Goal: Task Accomplishment & Management: Manage account settings

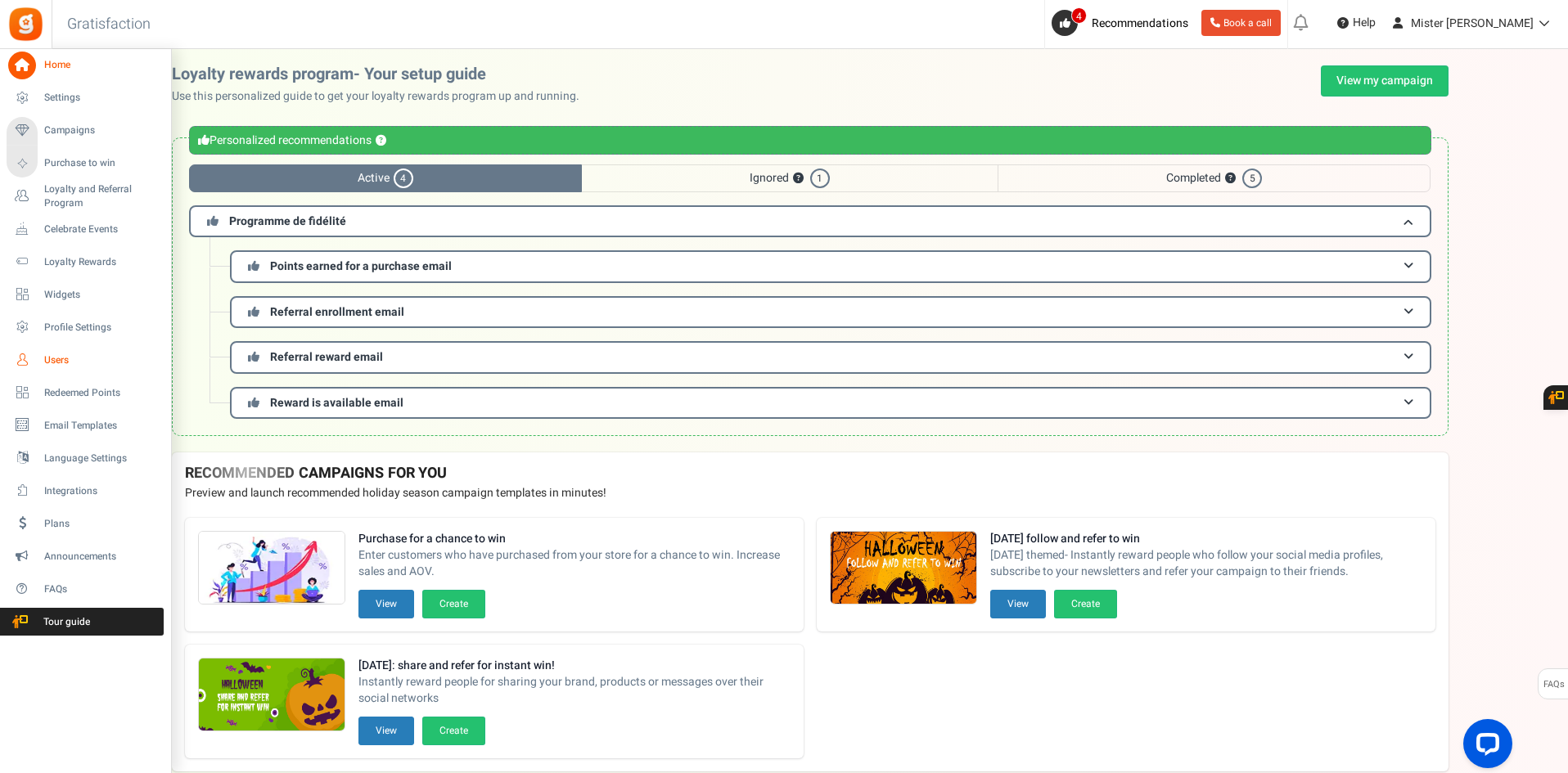
click at [54, 358] on span "Users" at bounding box center [101, 360] width 114 height 13
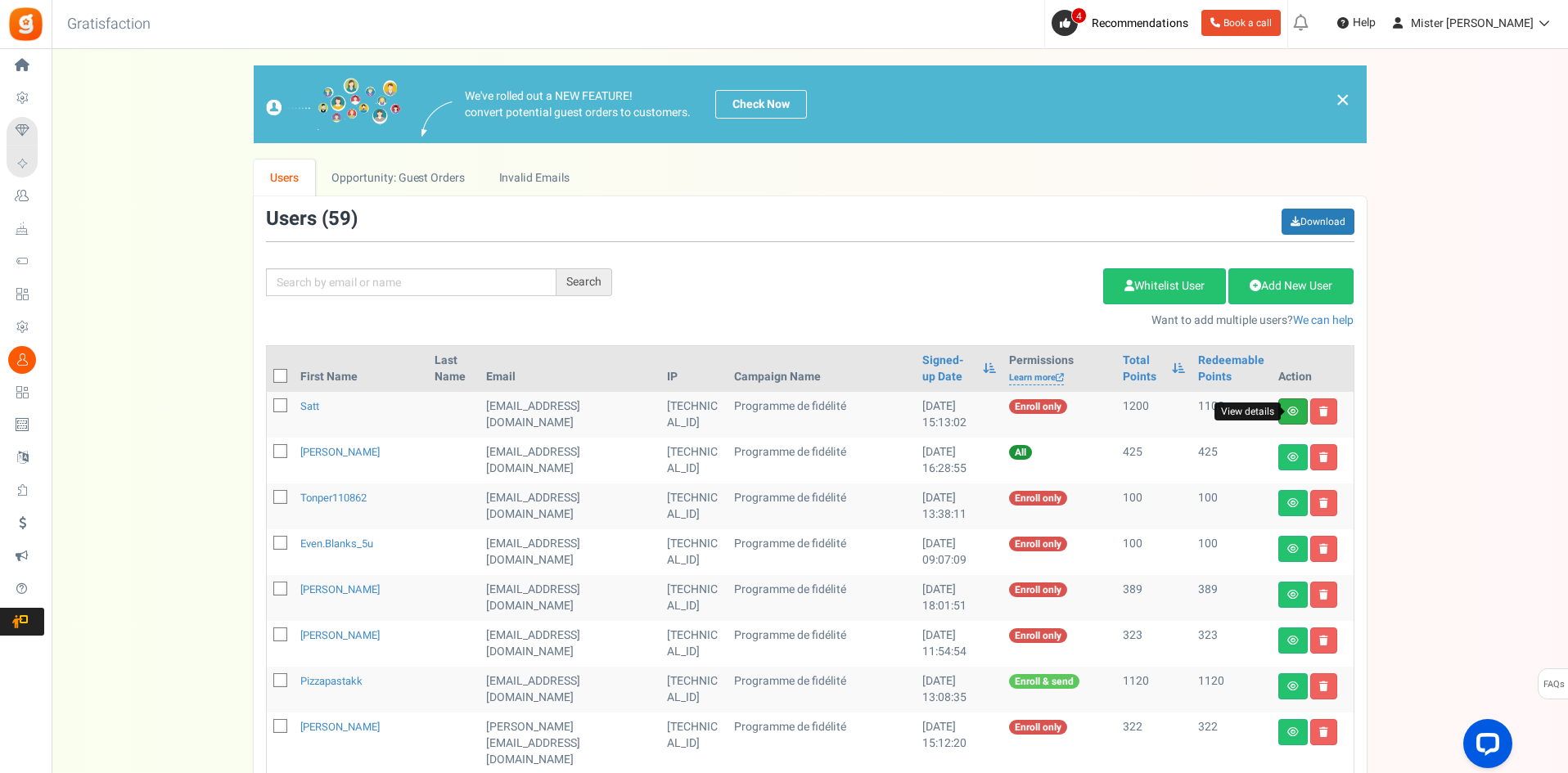
click at [1293, 411] on icon at bounding box center [1293, 411] width 12 height 10
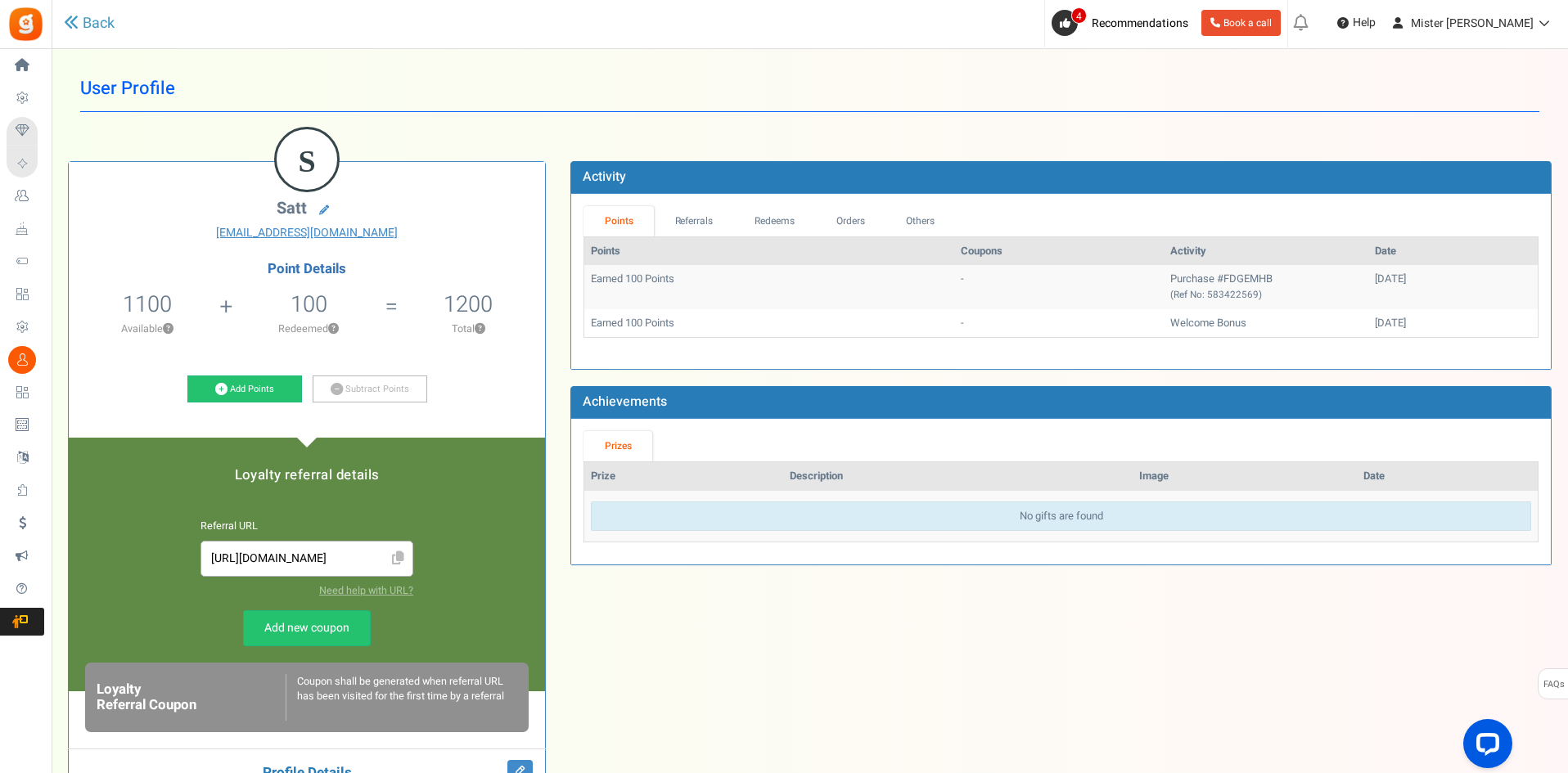
click at [1379, 610] on div "S Satt [EMAIL_ADDRESS][DOMAIN_NAME] Point Details 1100 1100 Redeemable 0 Exclus…" at bounding box center [809, 615] width 1508 height 957
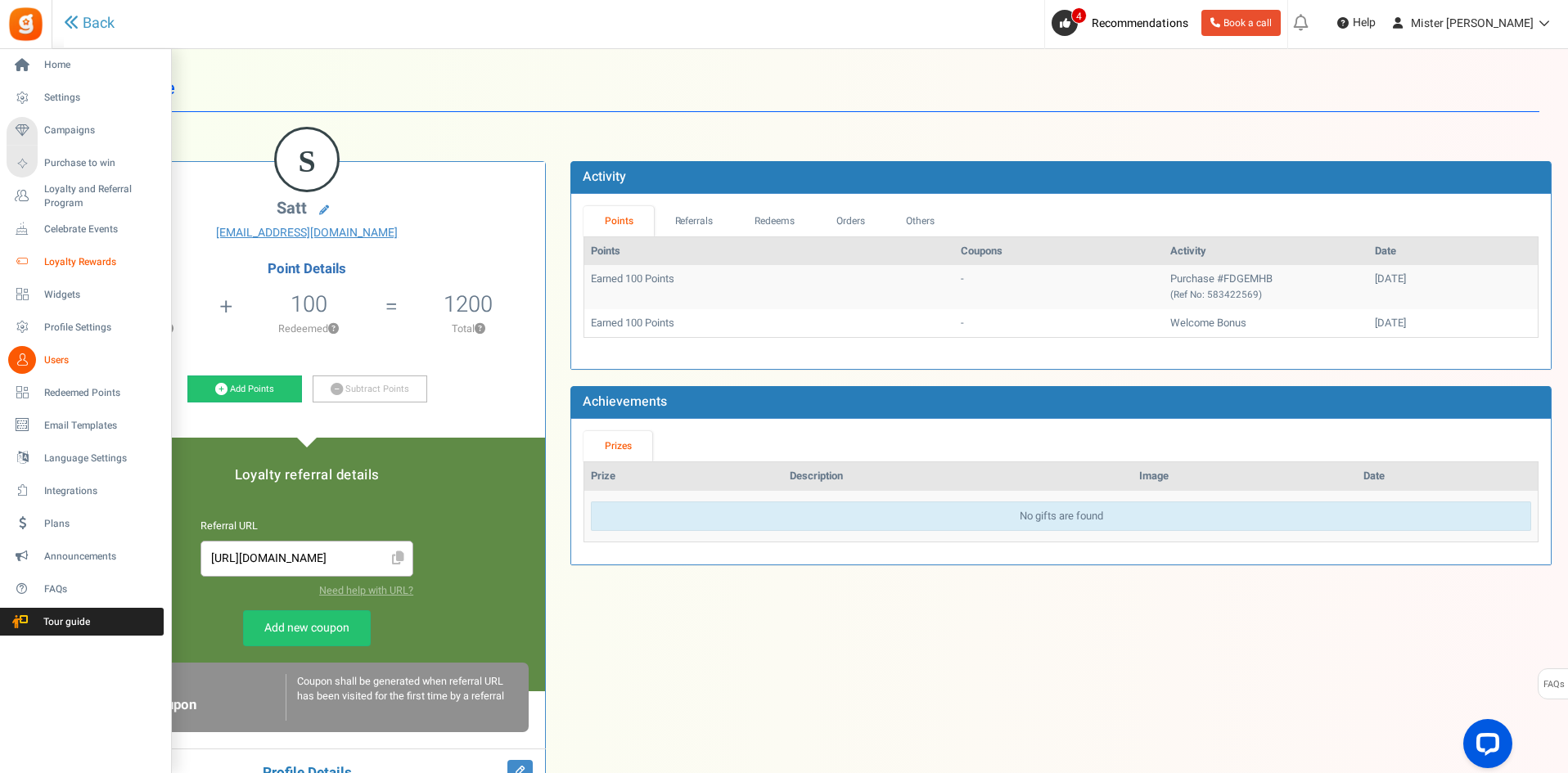
click at [89, 256] on span "Loyalty Rewards" at bounding box center [101, 262] width 114 height 13
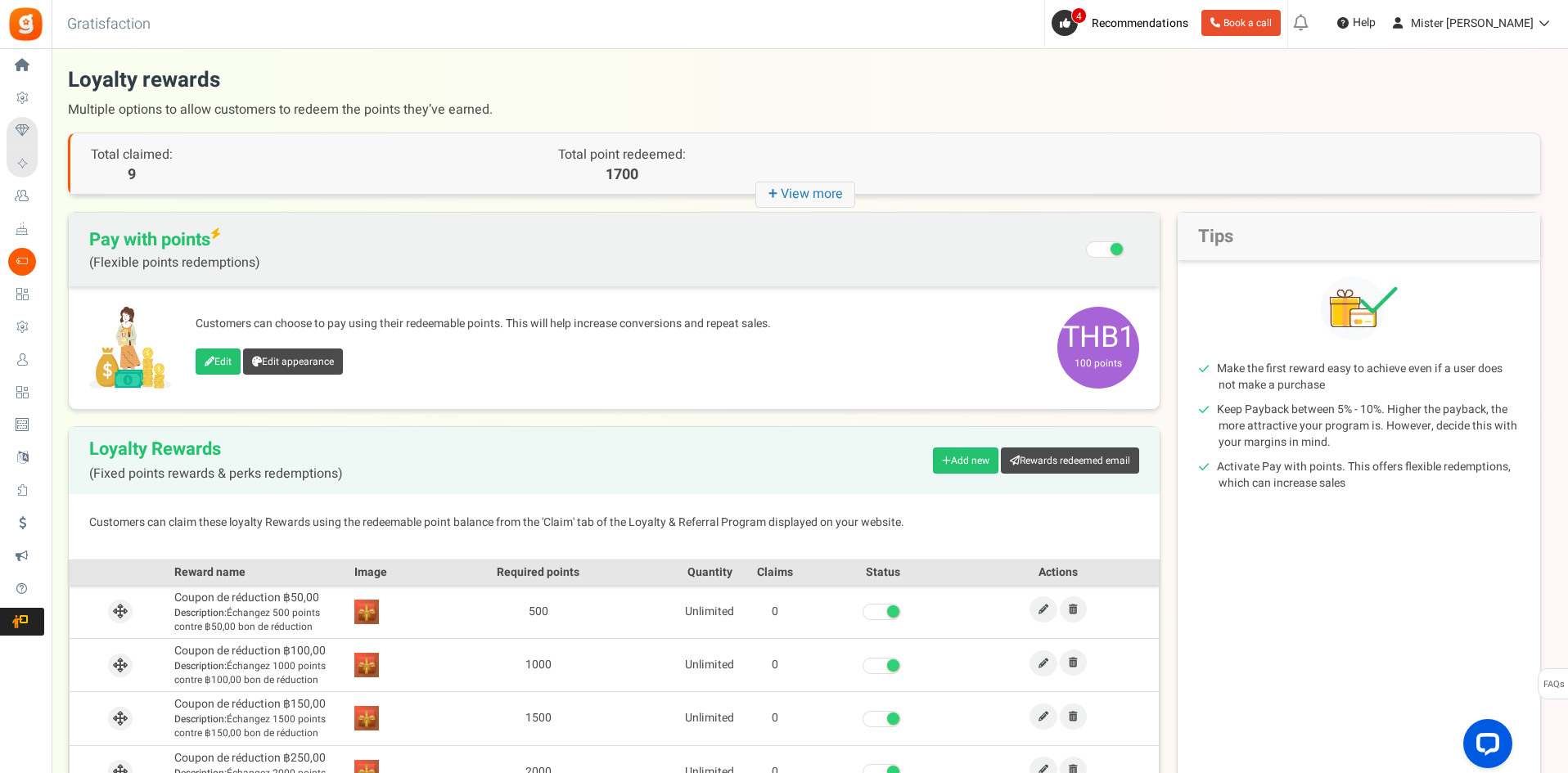
scroll to position [137, 0]
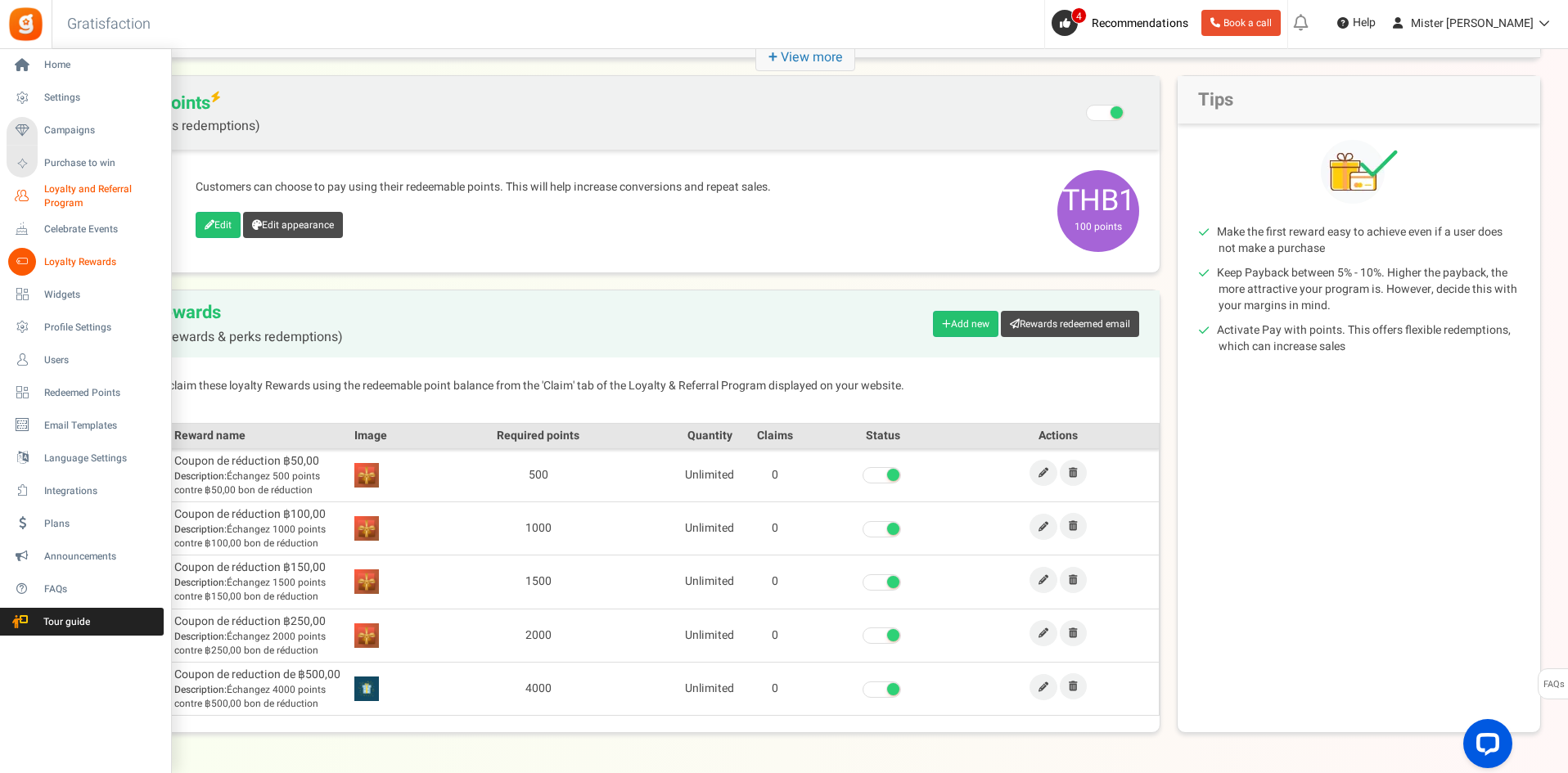
click at [78, 193] on span "Loyalty and Referral Program" at bounding box center [104, 196] width 120 height 28
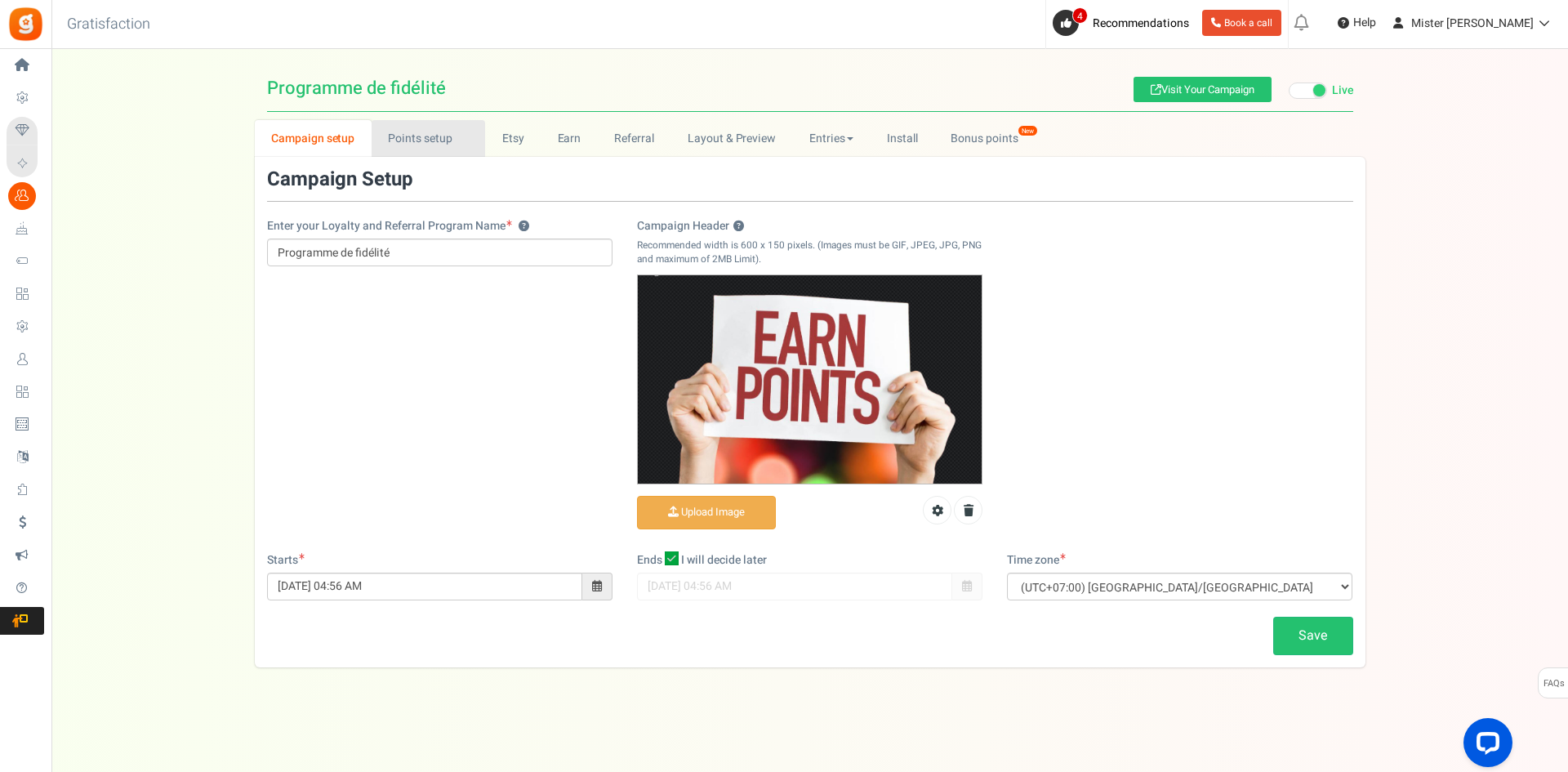
click at [426, 141] on link "Points setup New" at bounding box center [429, 138] width 113 height 37
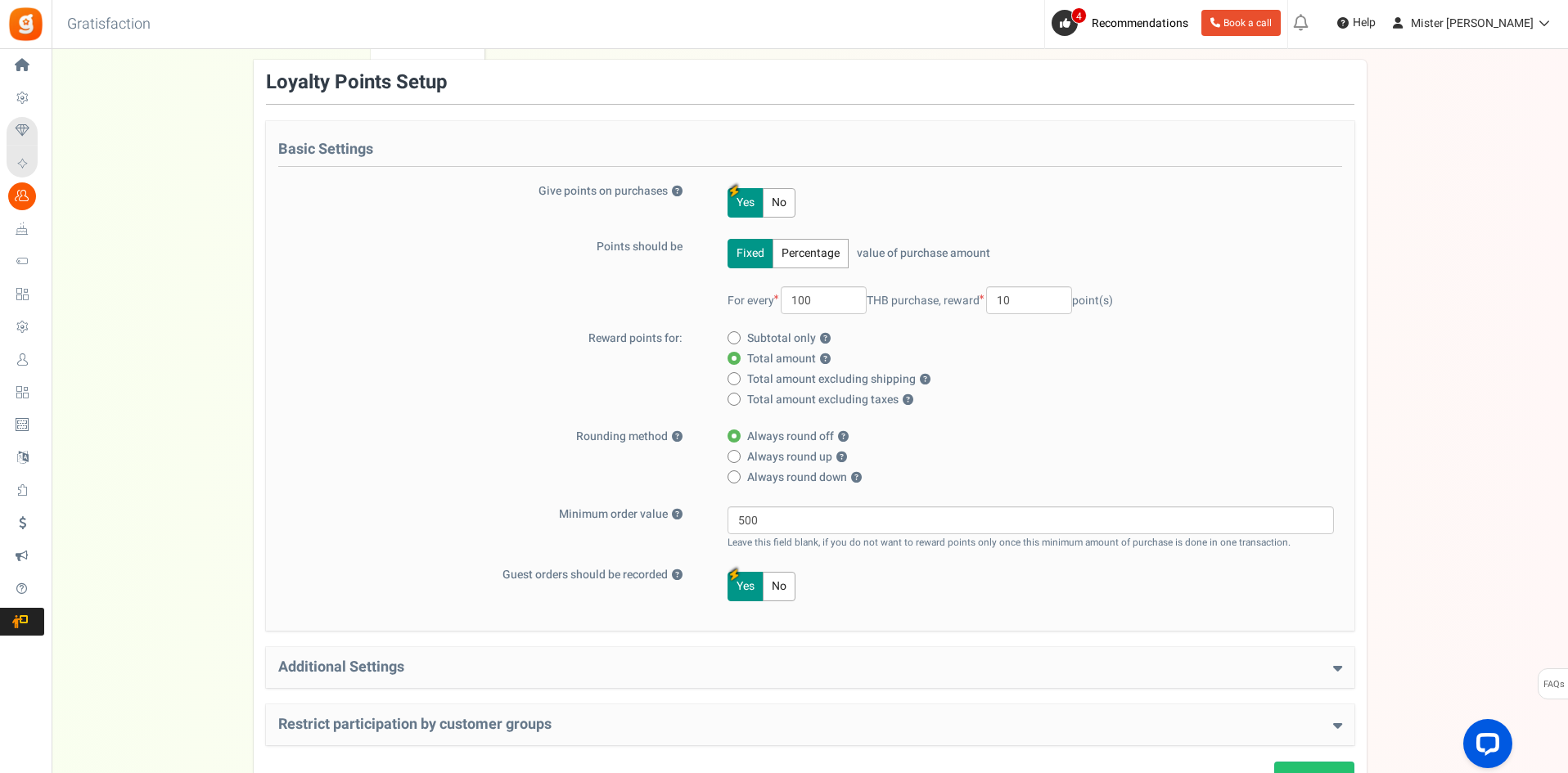
scroll to position [137, 0]
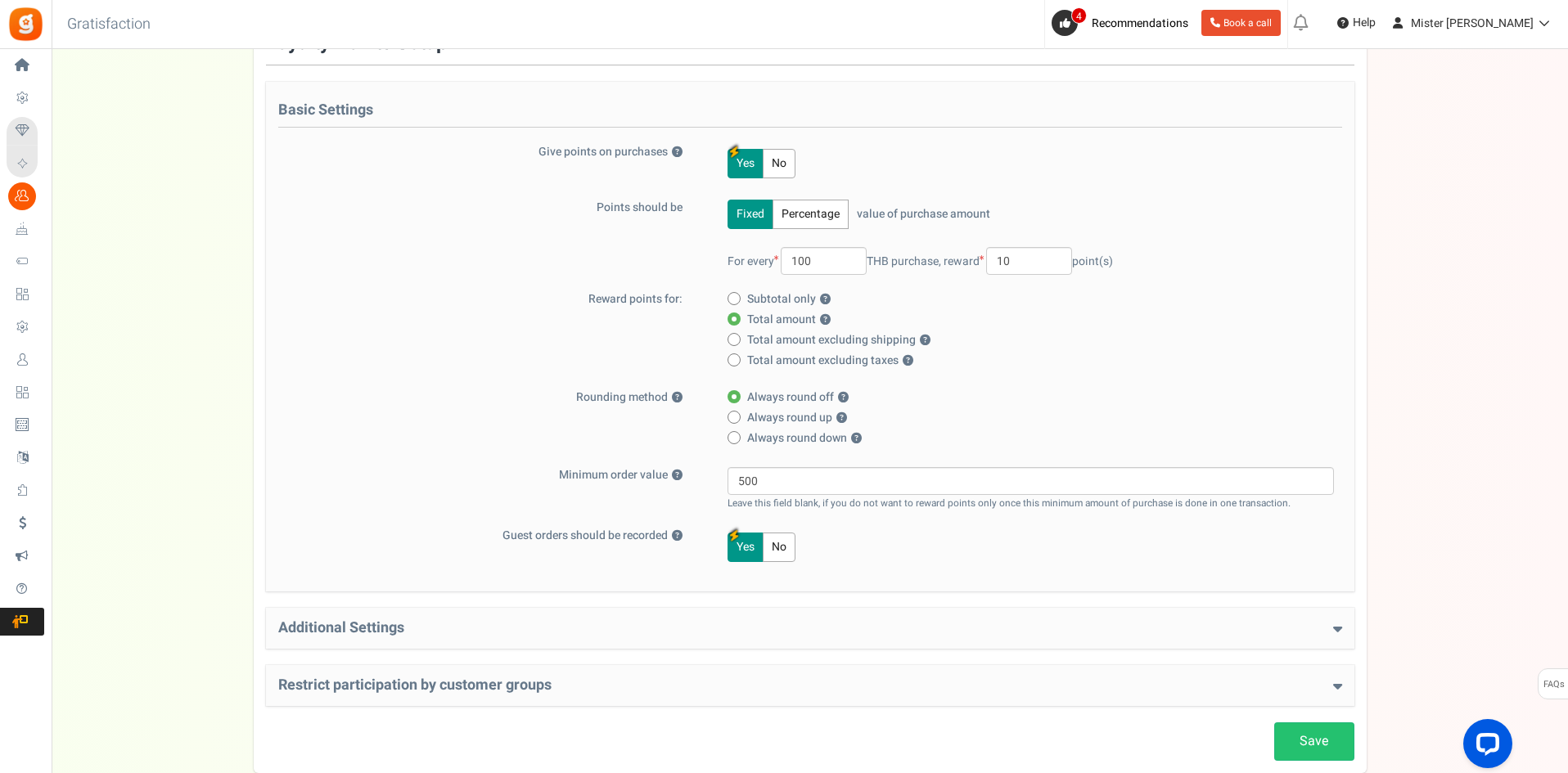
click at [311, 624] on h4 "Additional Settings" at bounding box center [810, 628] width 1064 height 16
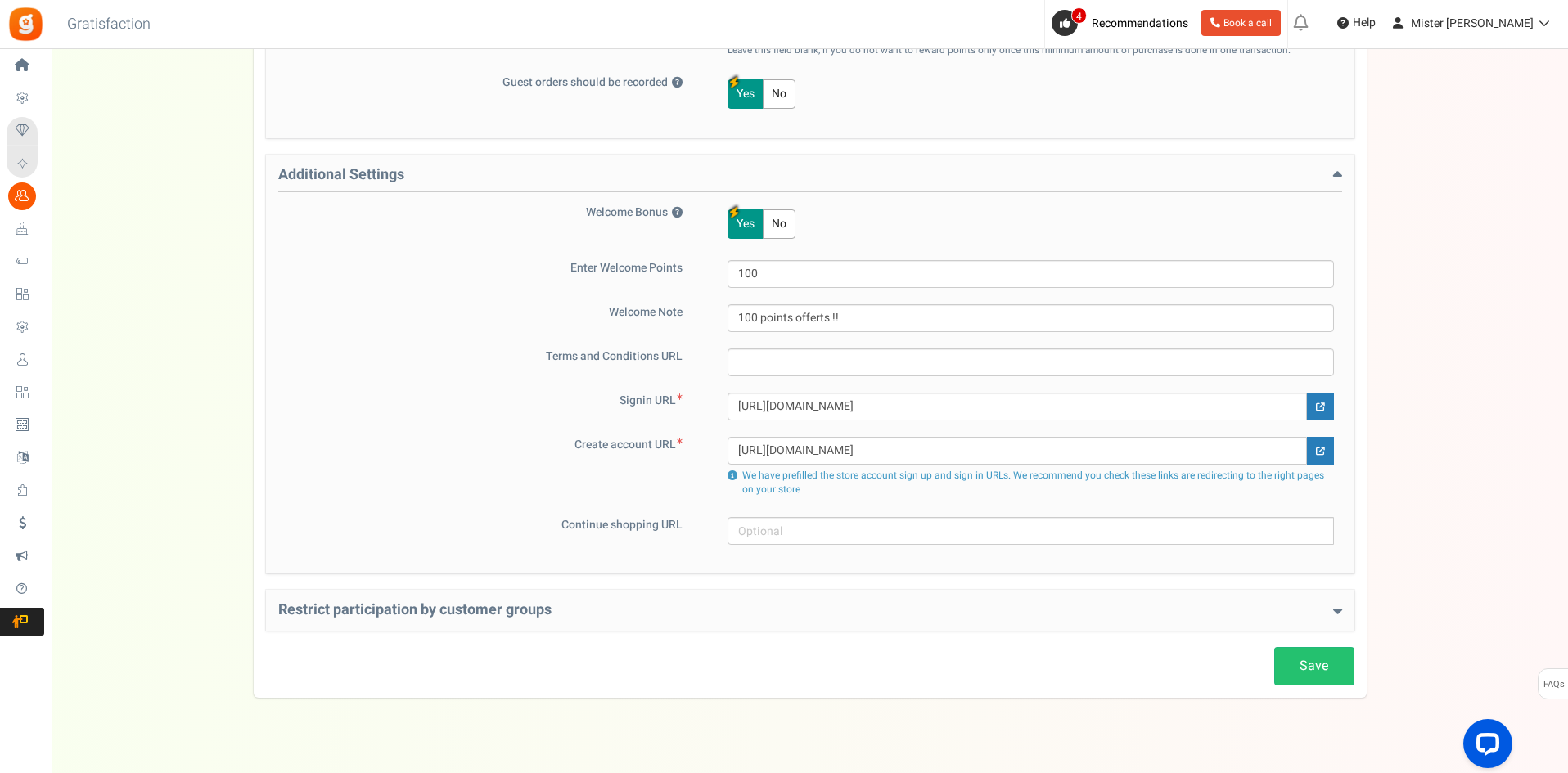
scroll to position [614, 0]
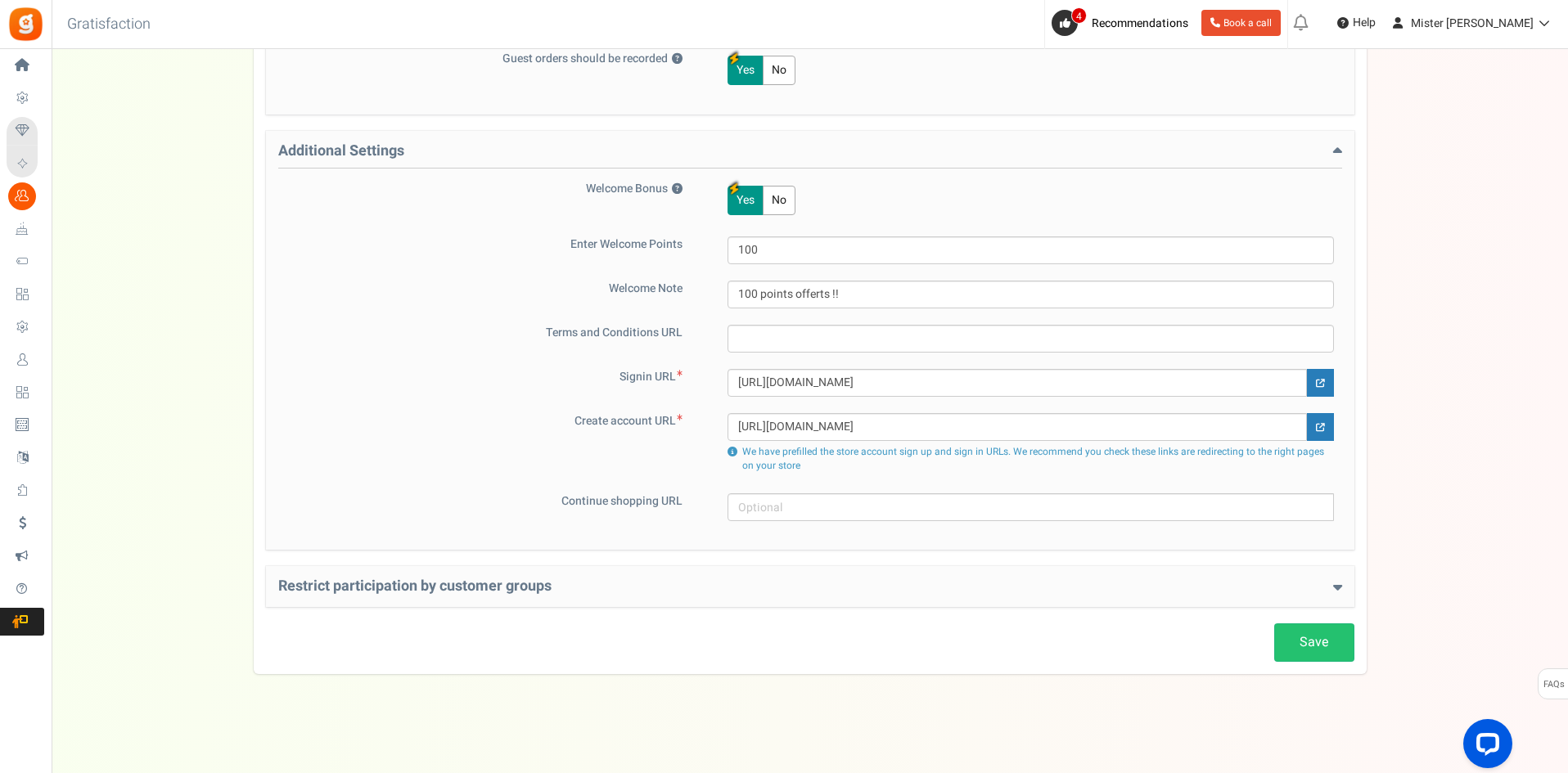
click at [441, 587] on h4 "Restrict participation by customer groups" at bounding box center [810, 587] width 1064 height 16
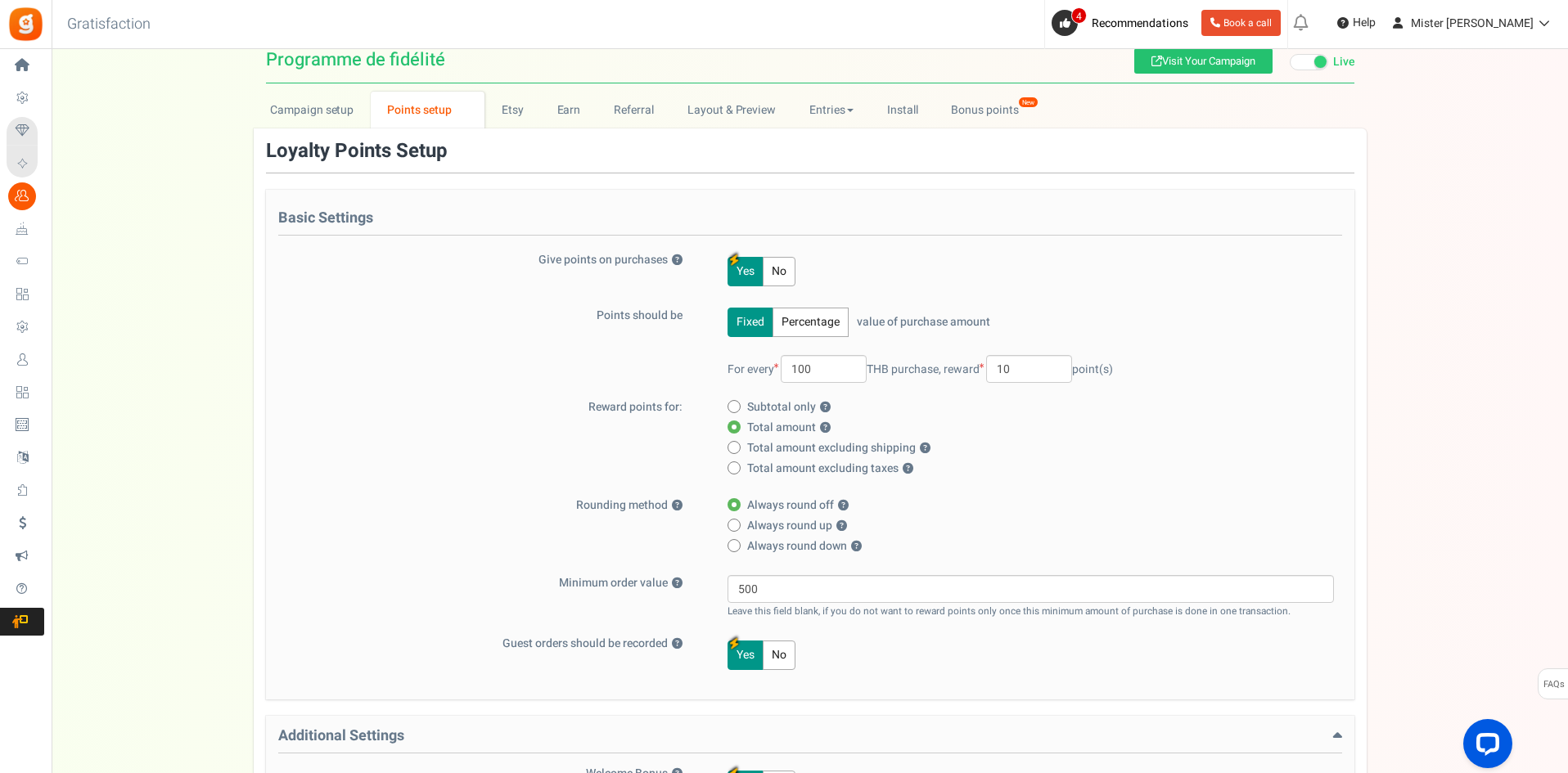
scroll to position [0, 0]
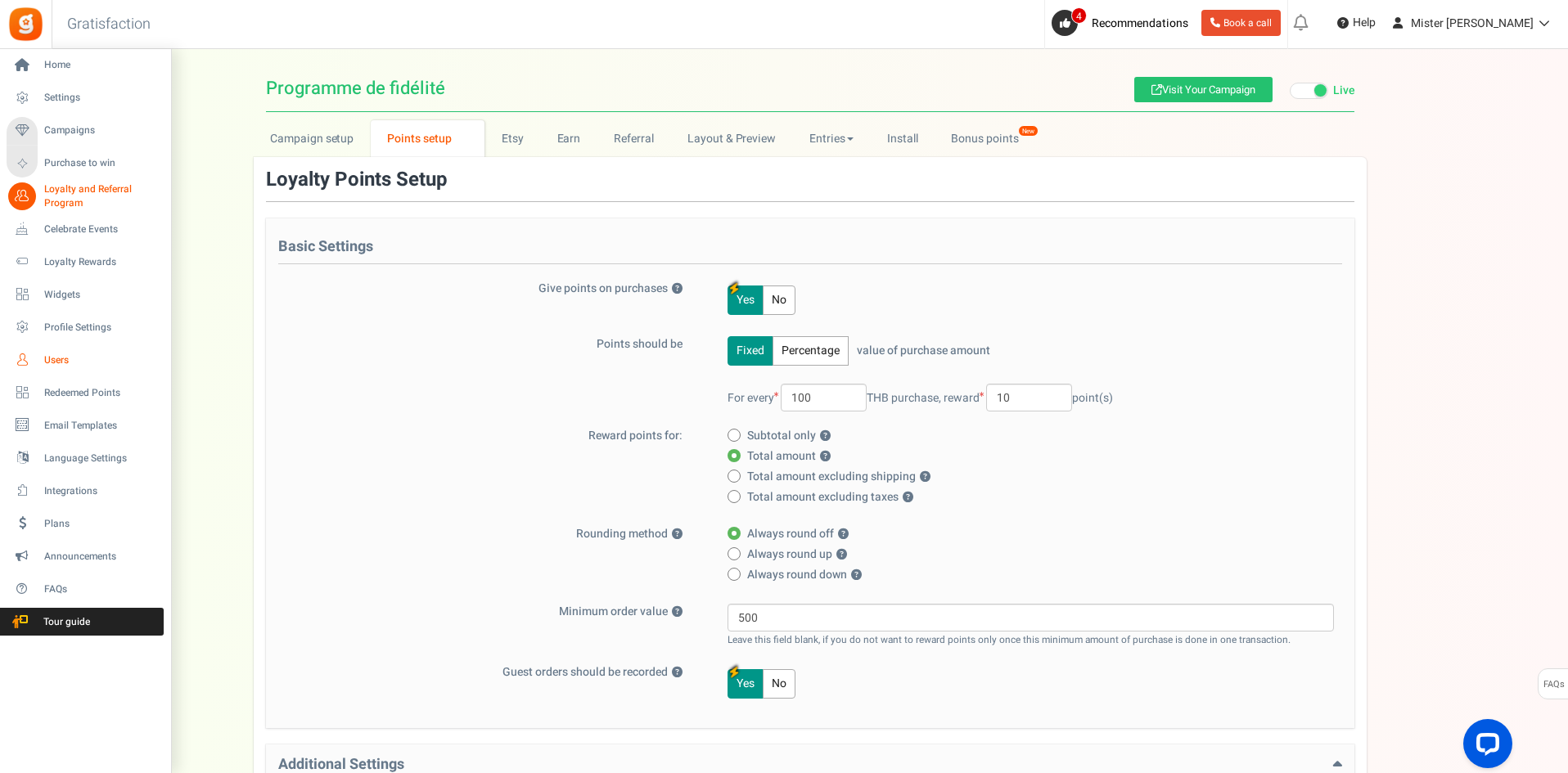
click at [53, 360] on span "Users" at bounding box center [101, 360] width 114 height 13
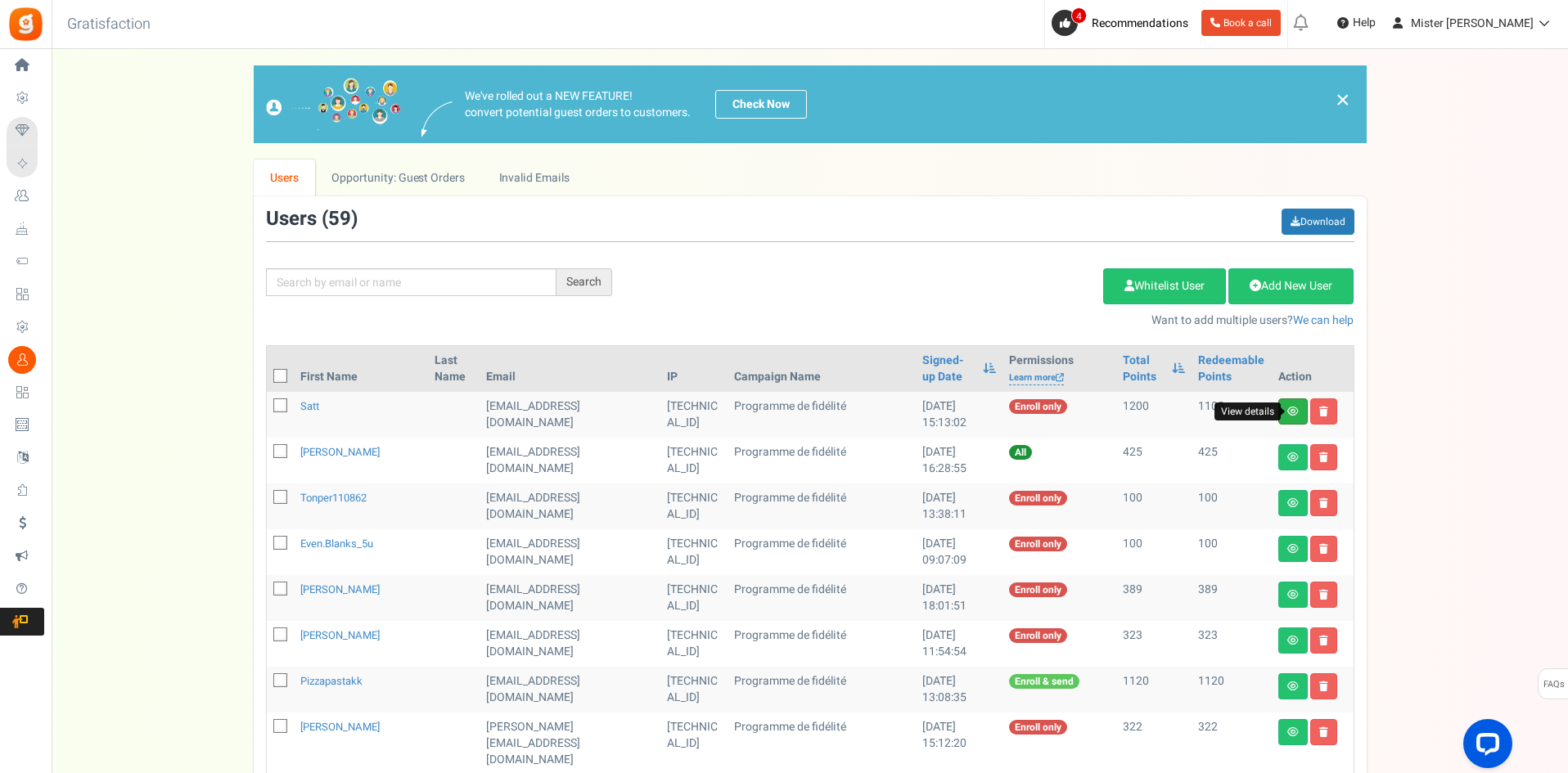
click at [1288, 415] on icon at bounding box center [1293, 411] width 12 height 10
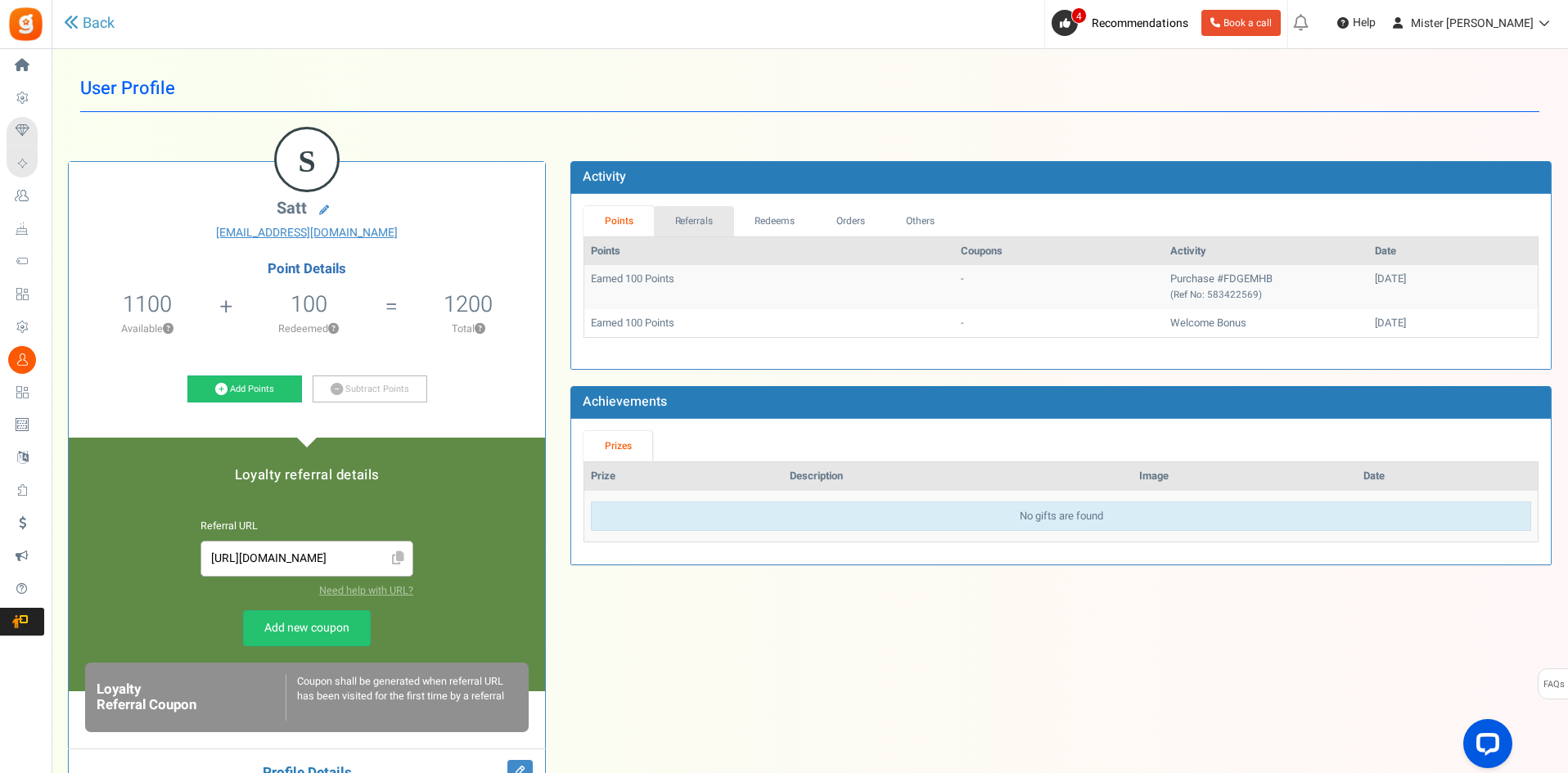
click at [700, 212] on link "Referrals" at bounding box center [693, 221] width 80 height 31
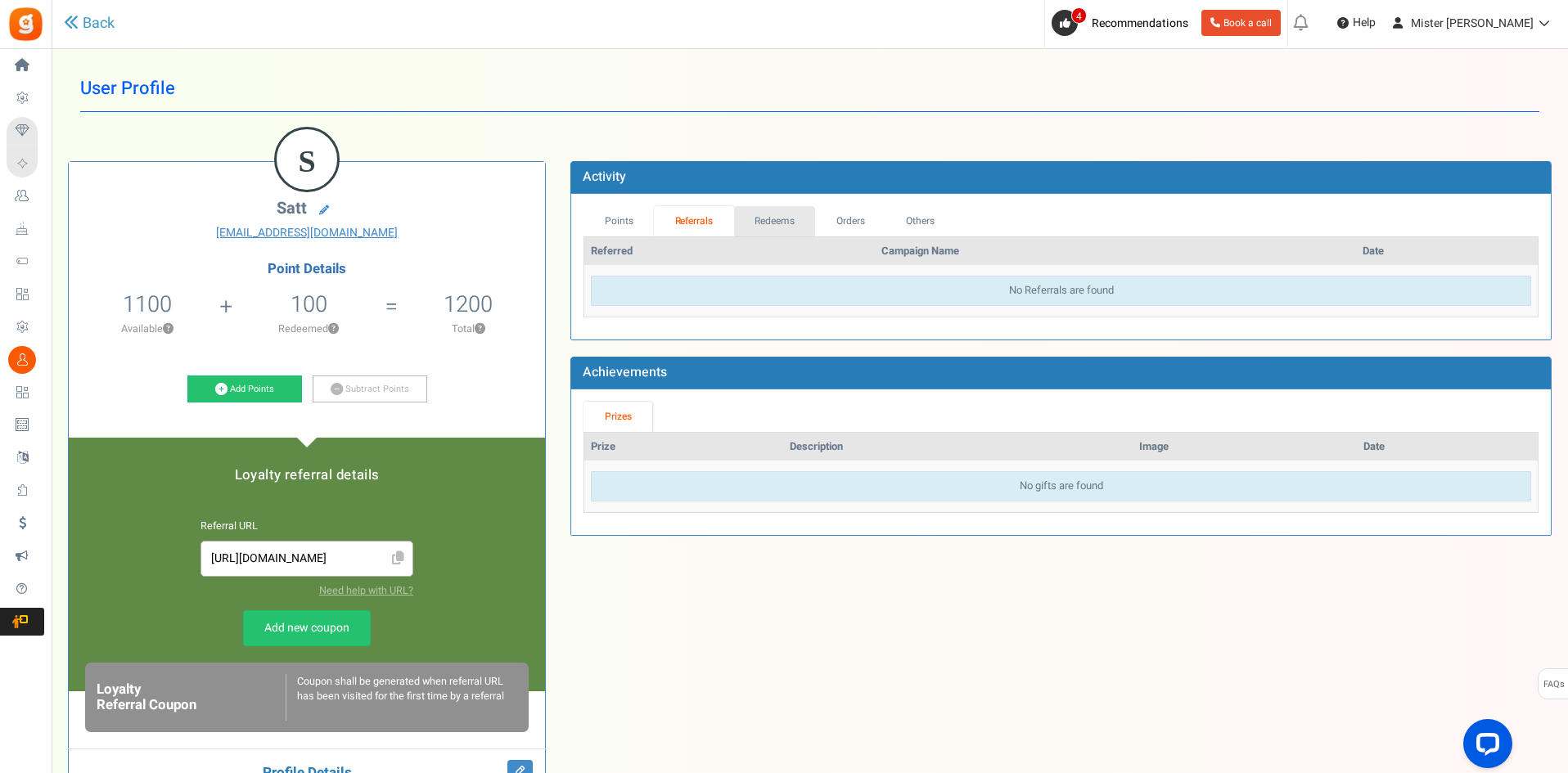
click at [781, 217] on link "Redeems" at bounding box center [774, 221] width 82 height 31
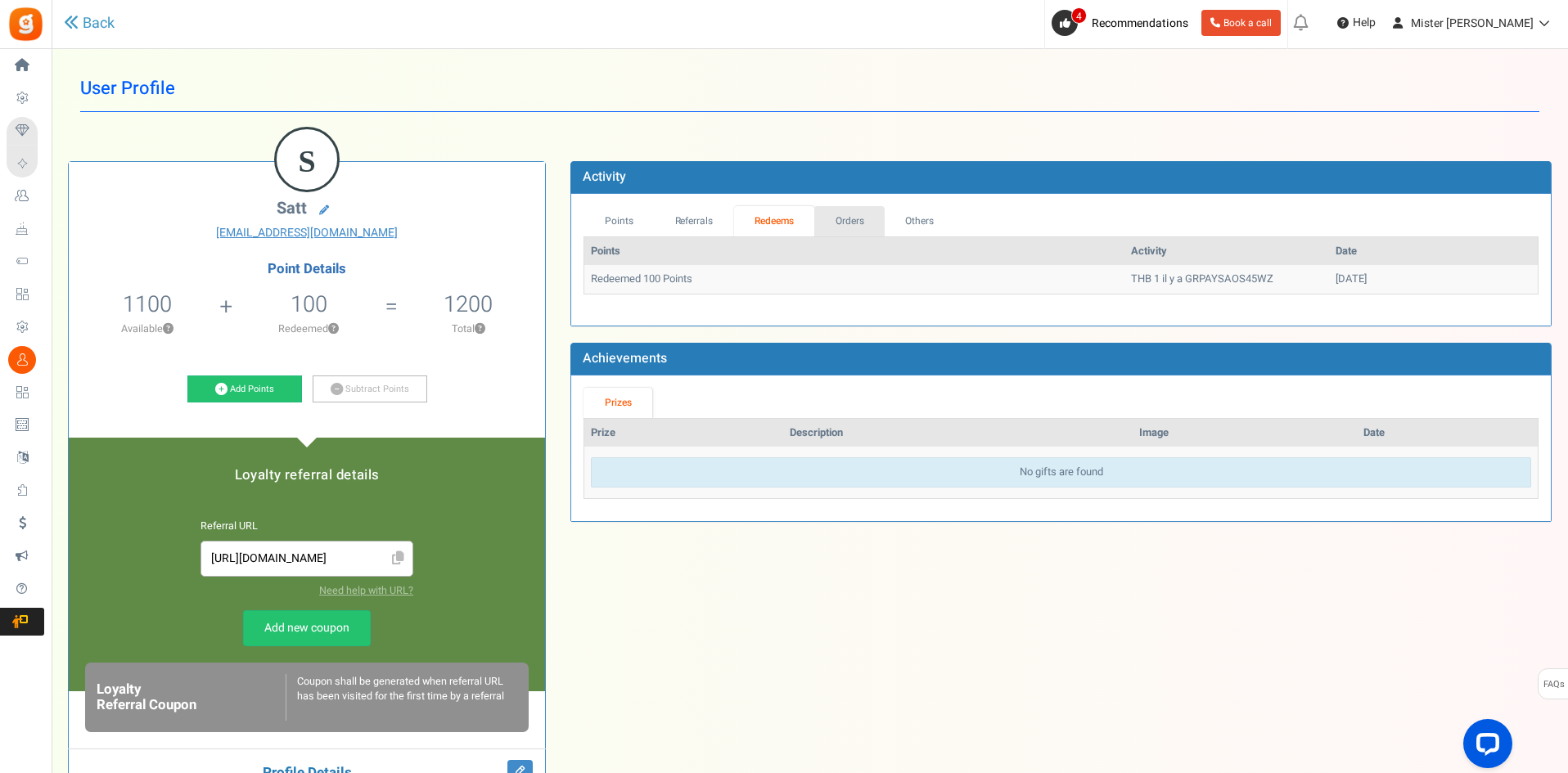
click at [859, 220] on link "Orders" at bounding box center [849, 221] width 70 height 31
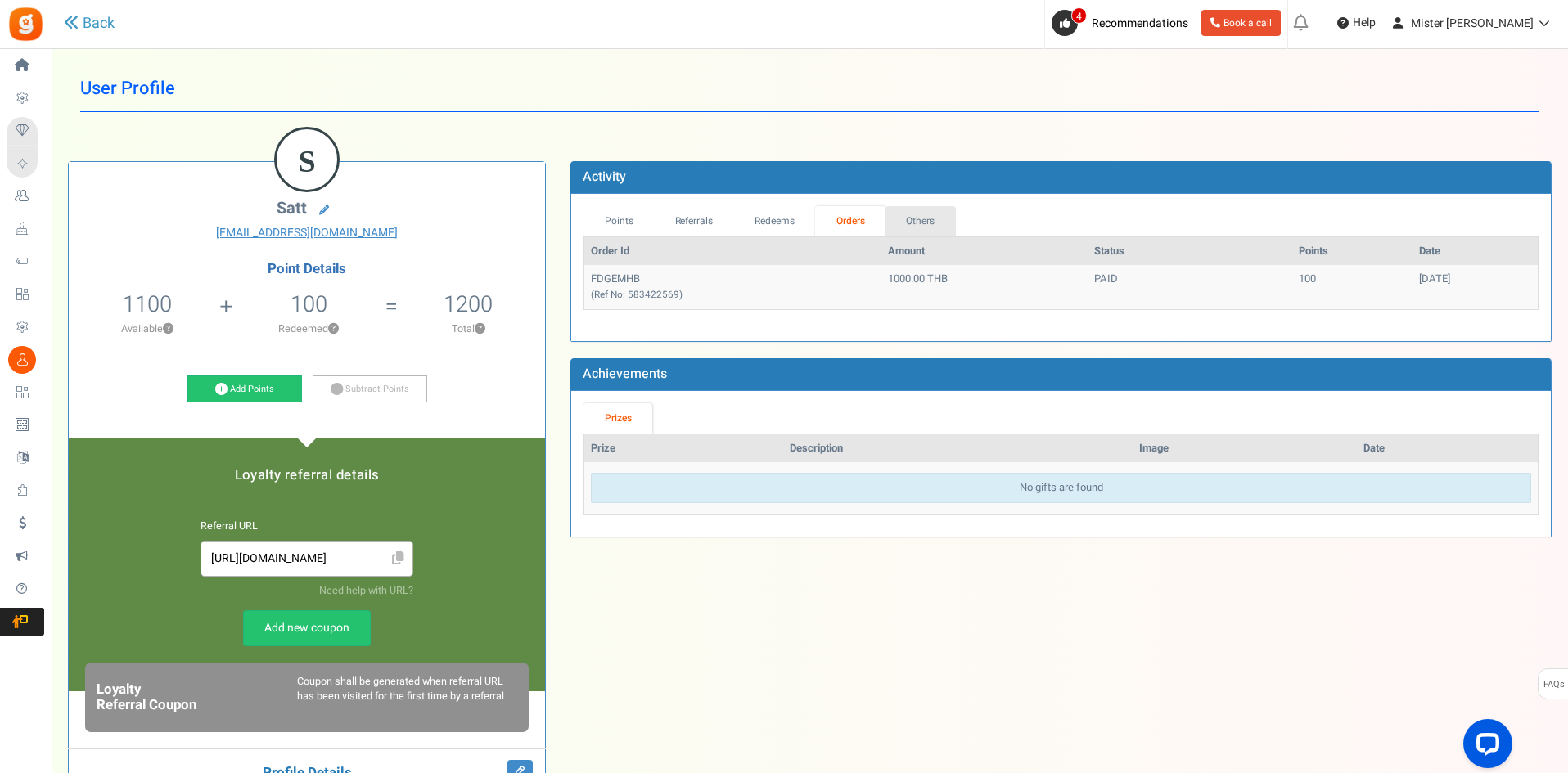
click at [918, 223] on link "Others" at bounding box center [921, 221] width 70 height 31
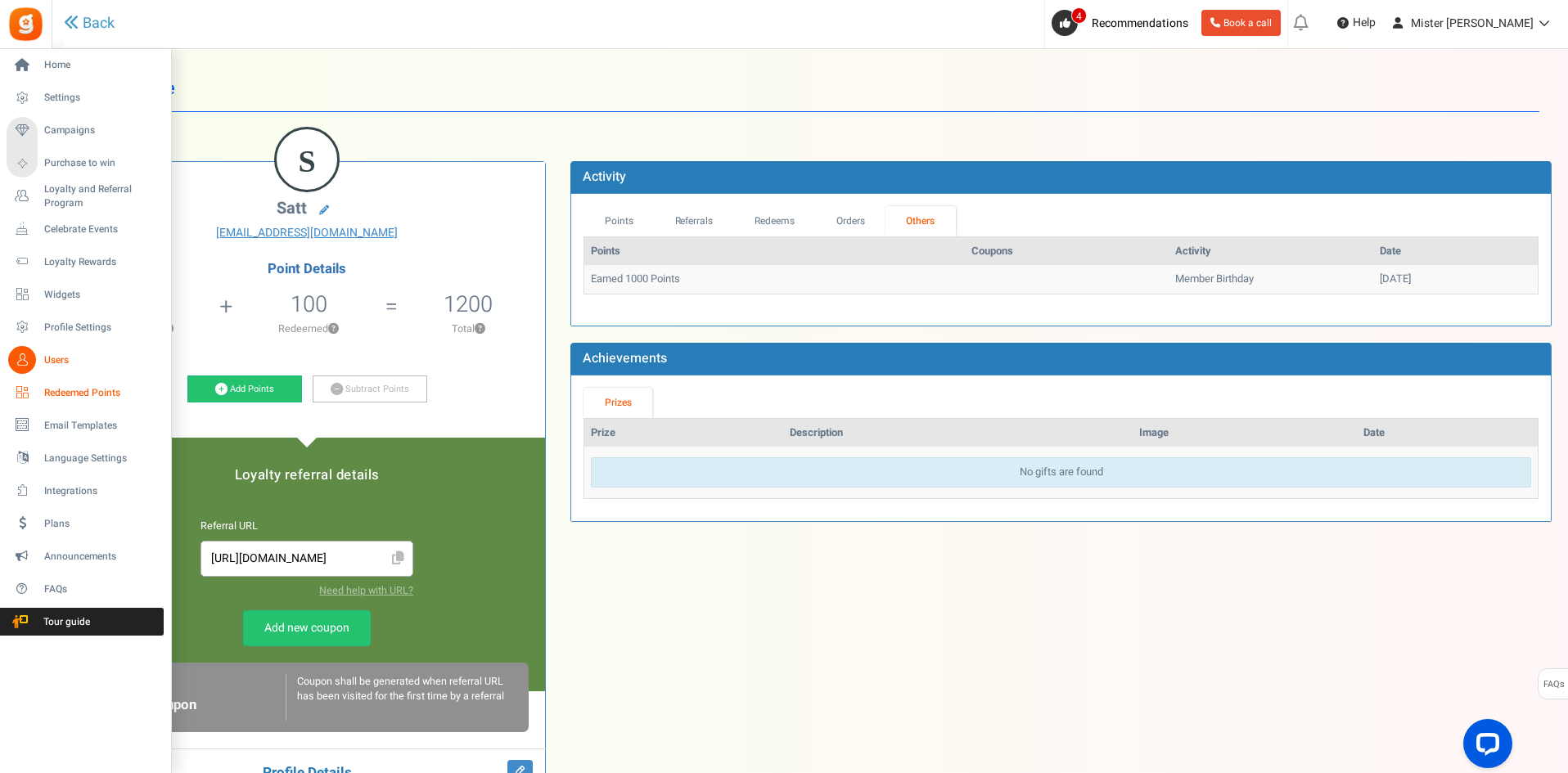
click at [71, 392] on span "Redeemed Points" at bounding box center [101, 392] width 114 height 13
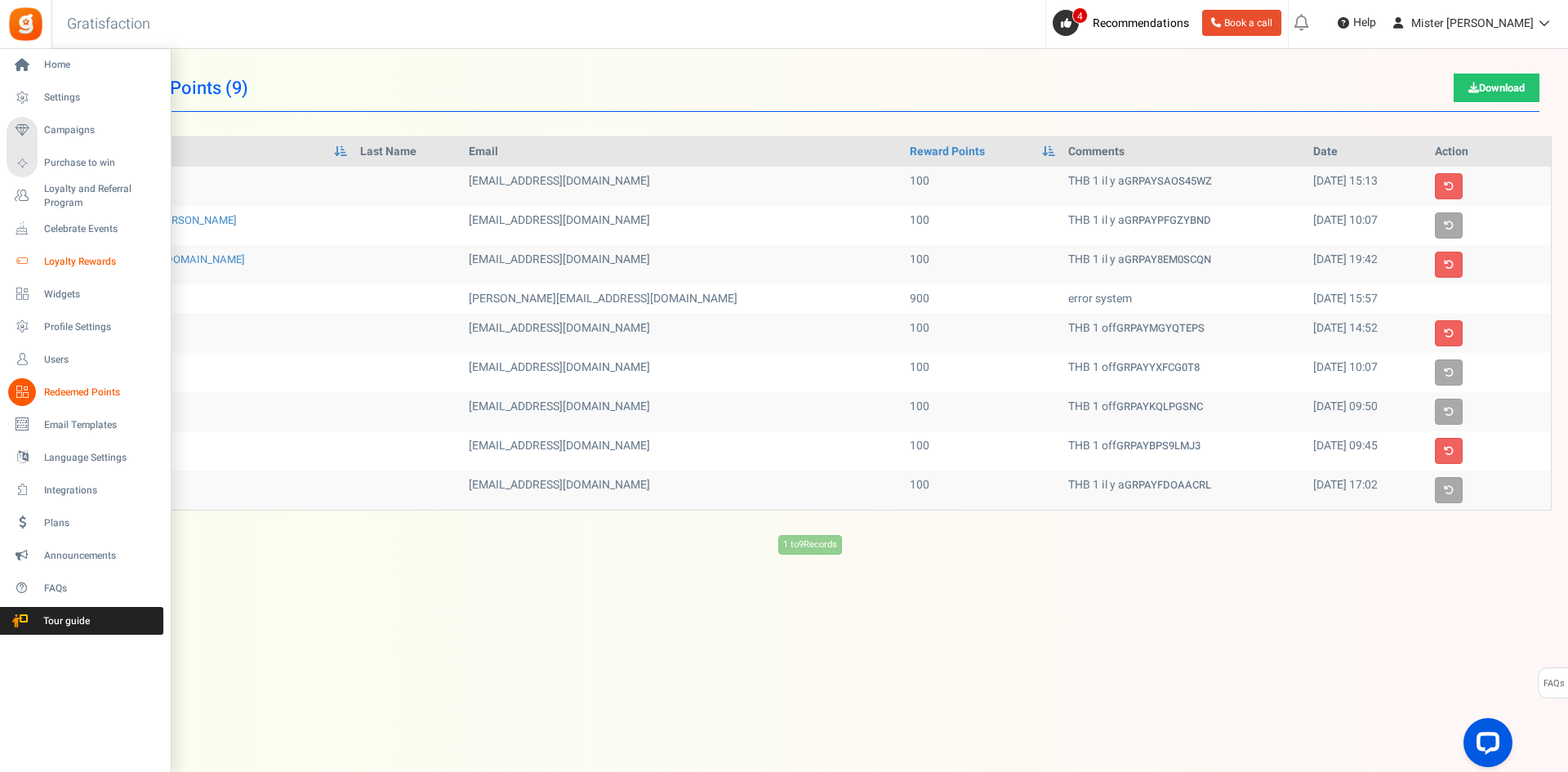
click at [81, 264] on span "Loyalty Rewards" at bounding box center [101, 262] width 114 height 13
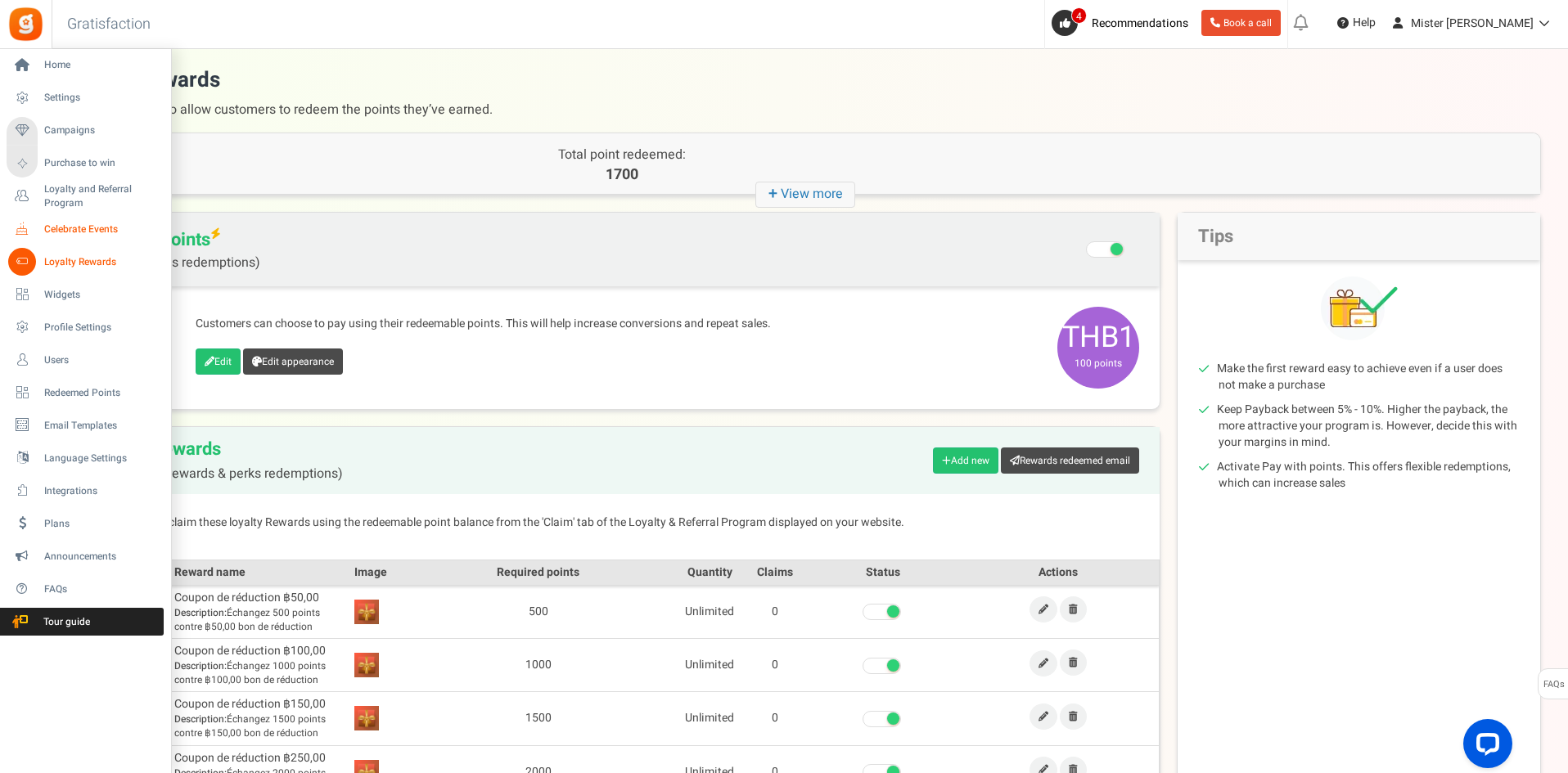
click at [86, 234] on span "Celebrate Events" at bounding box center [101, 229] width 114 height 13
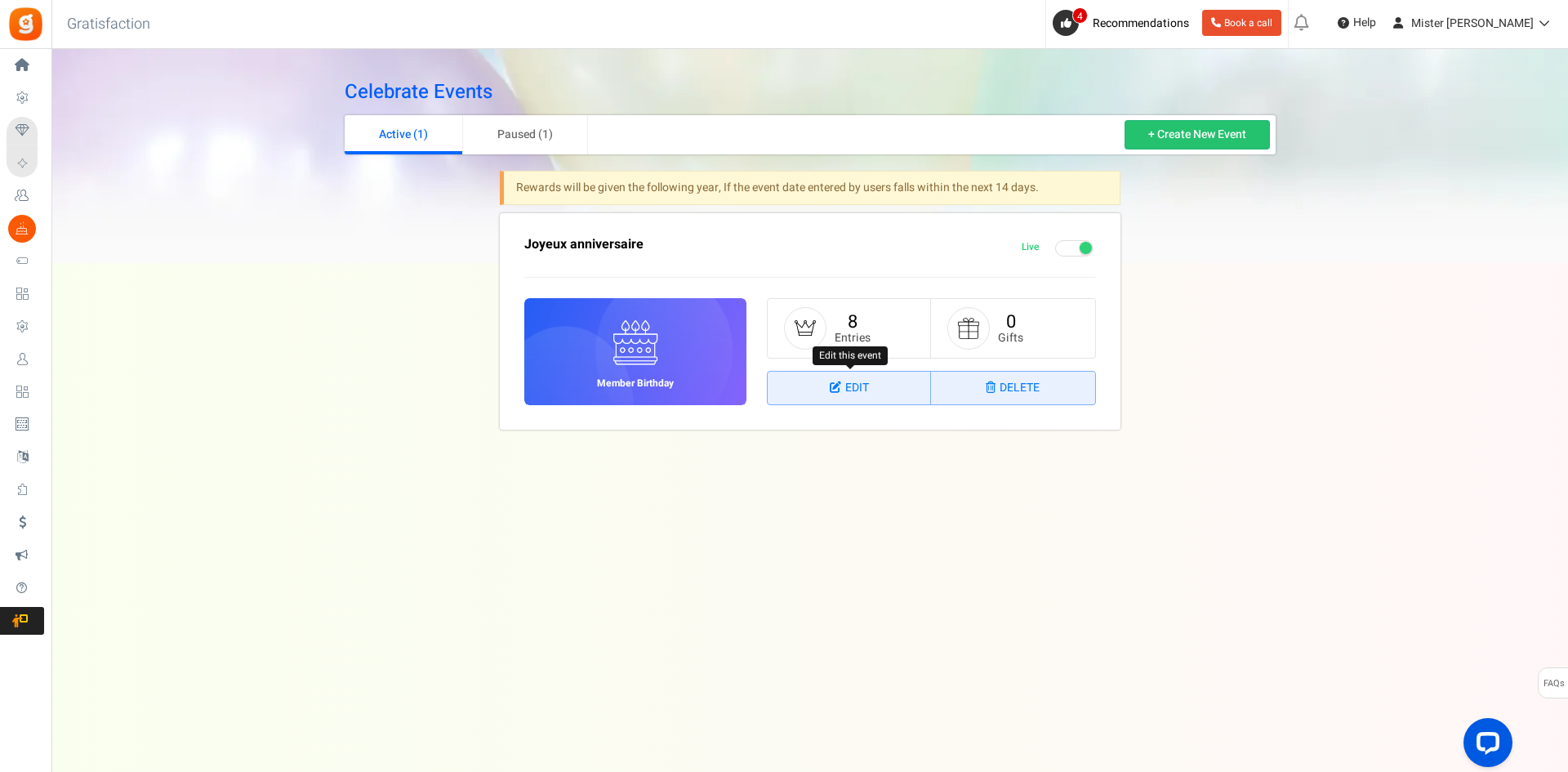
click at [853, 395] on link "Edit" at bounding box center [849, 388] width 164 height 32
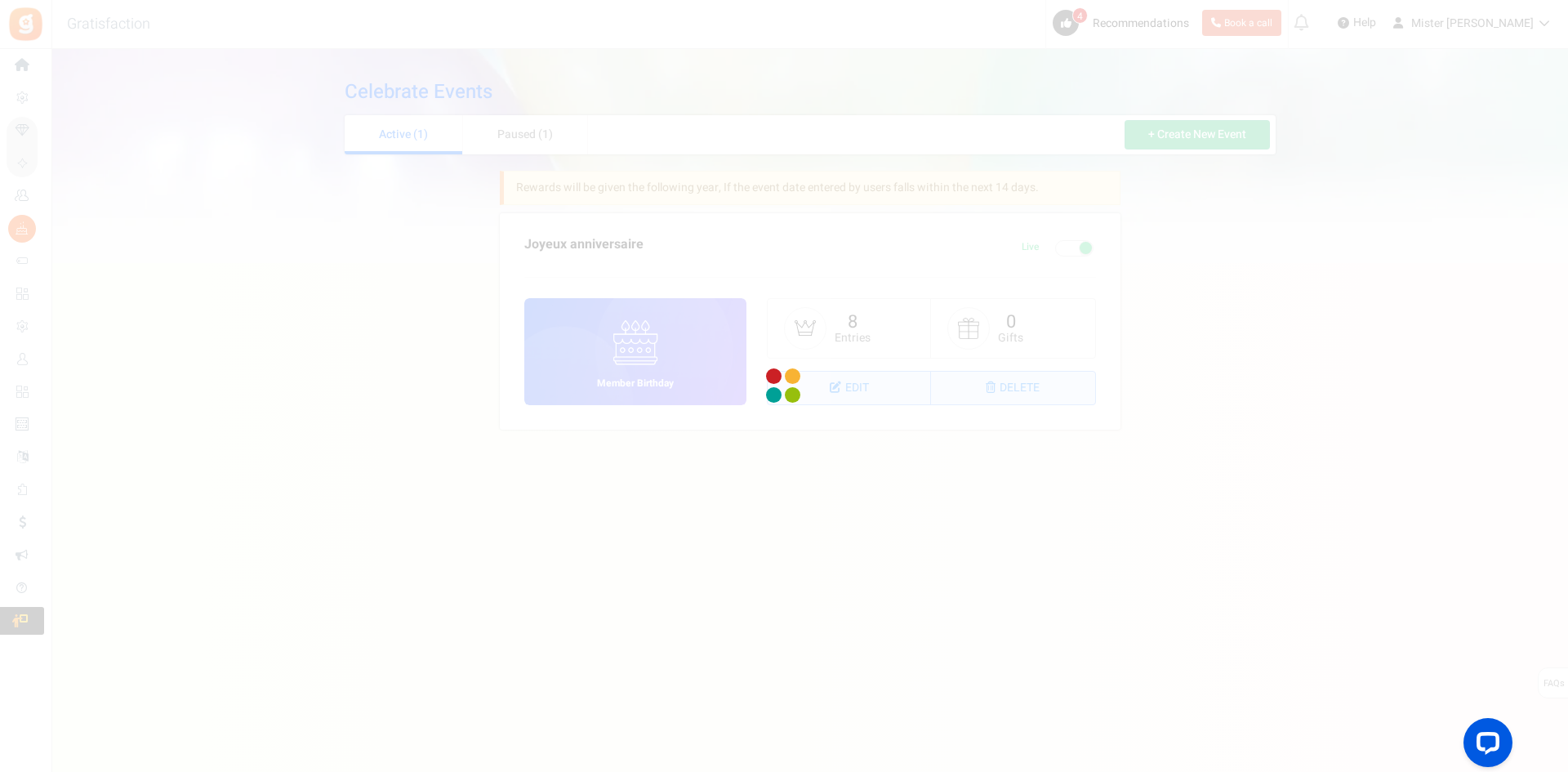
select select "1"
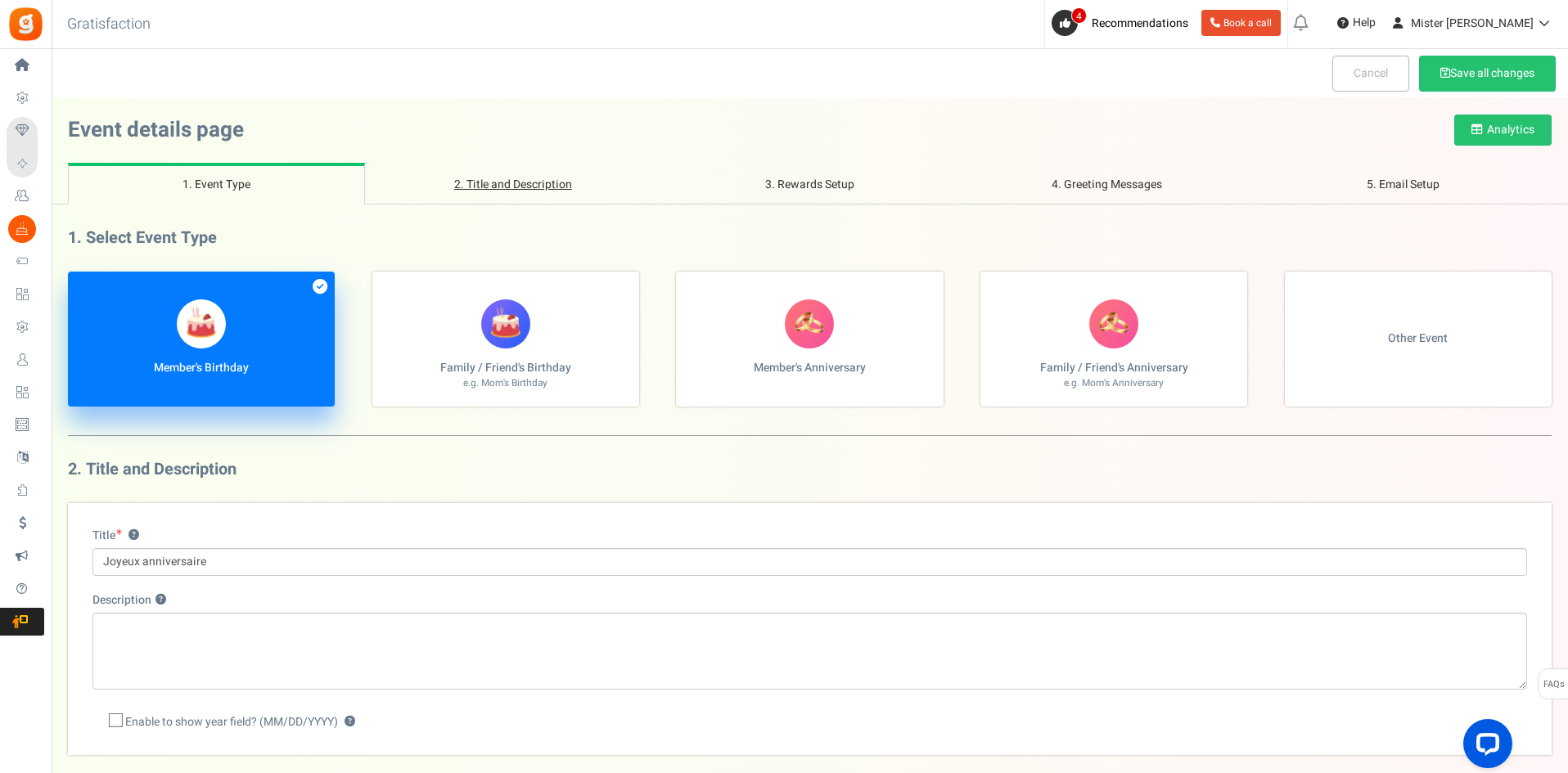
click at [544, 180] on link "2. Title and Description" at bounding box center [513, 184] width 297 height 41
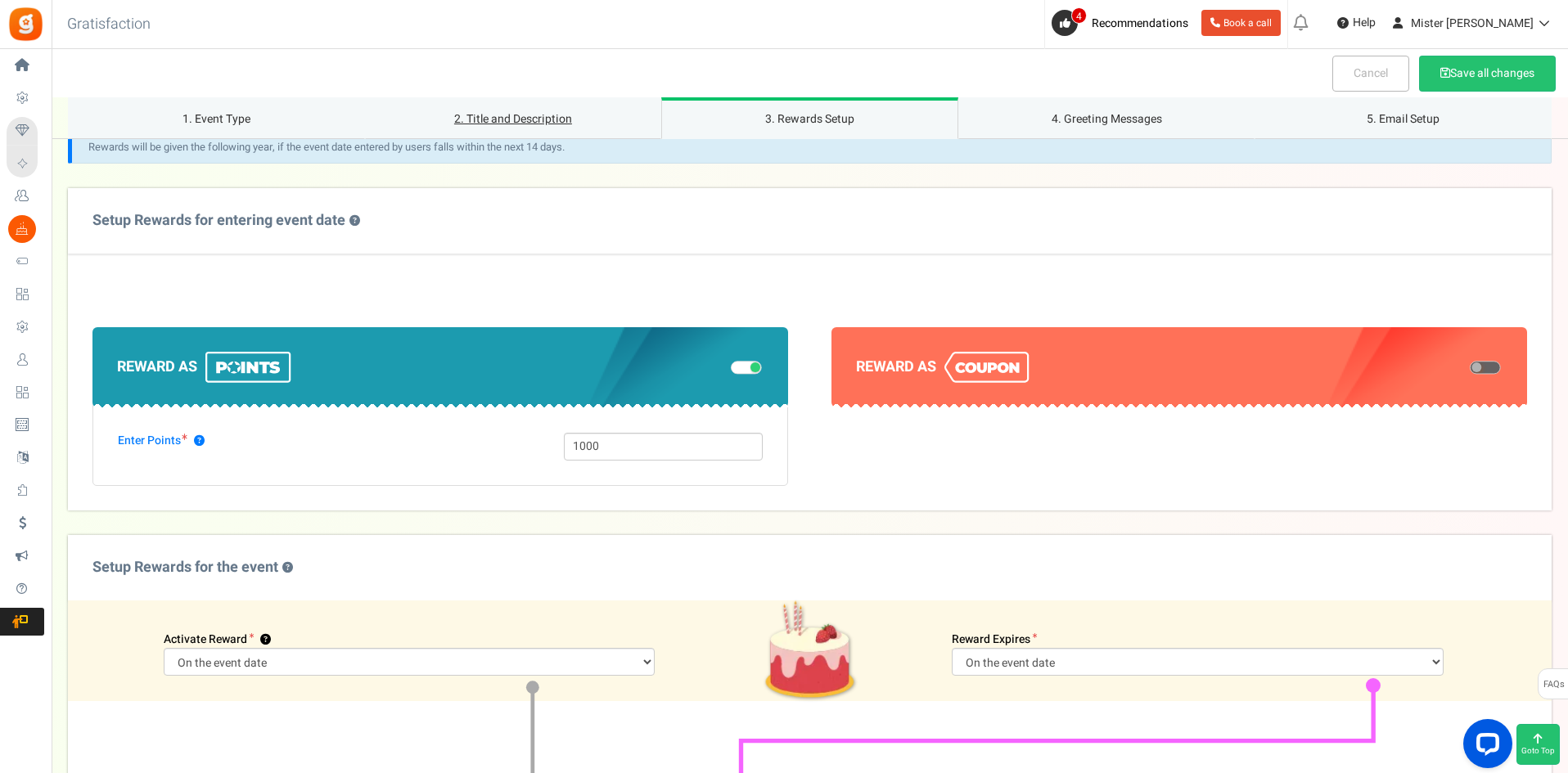
scroll to position [706, 0]
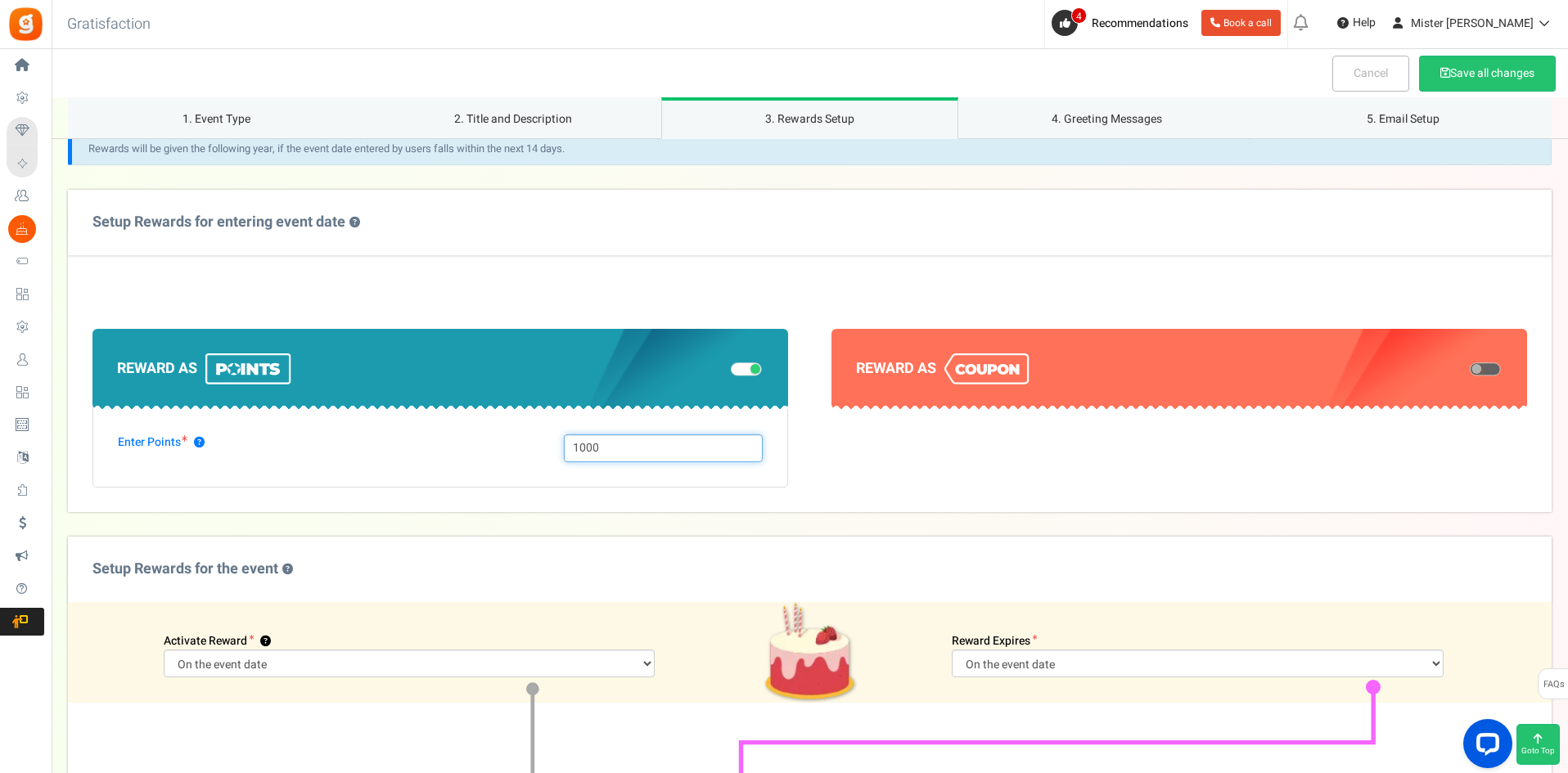
drag, startPoint x: 618, startPoint y: 442, endPoint x: 538, endPoint y: 449, distance: 80.3
click at [538, 449] on div "Enter Points ? 1000" at bounding box center [440, 448] width 670 height 28
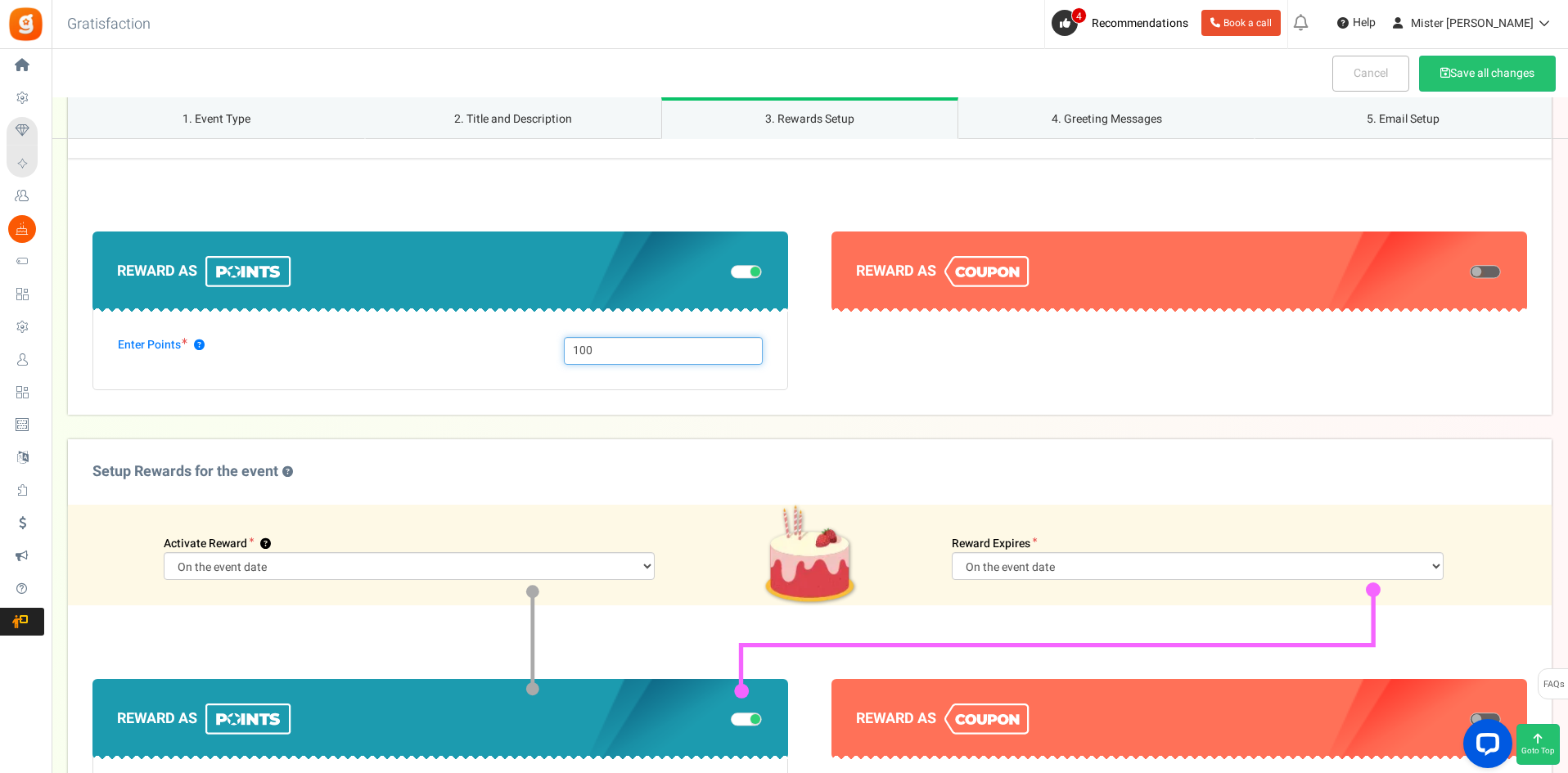
scroll to position [842, 0]
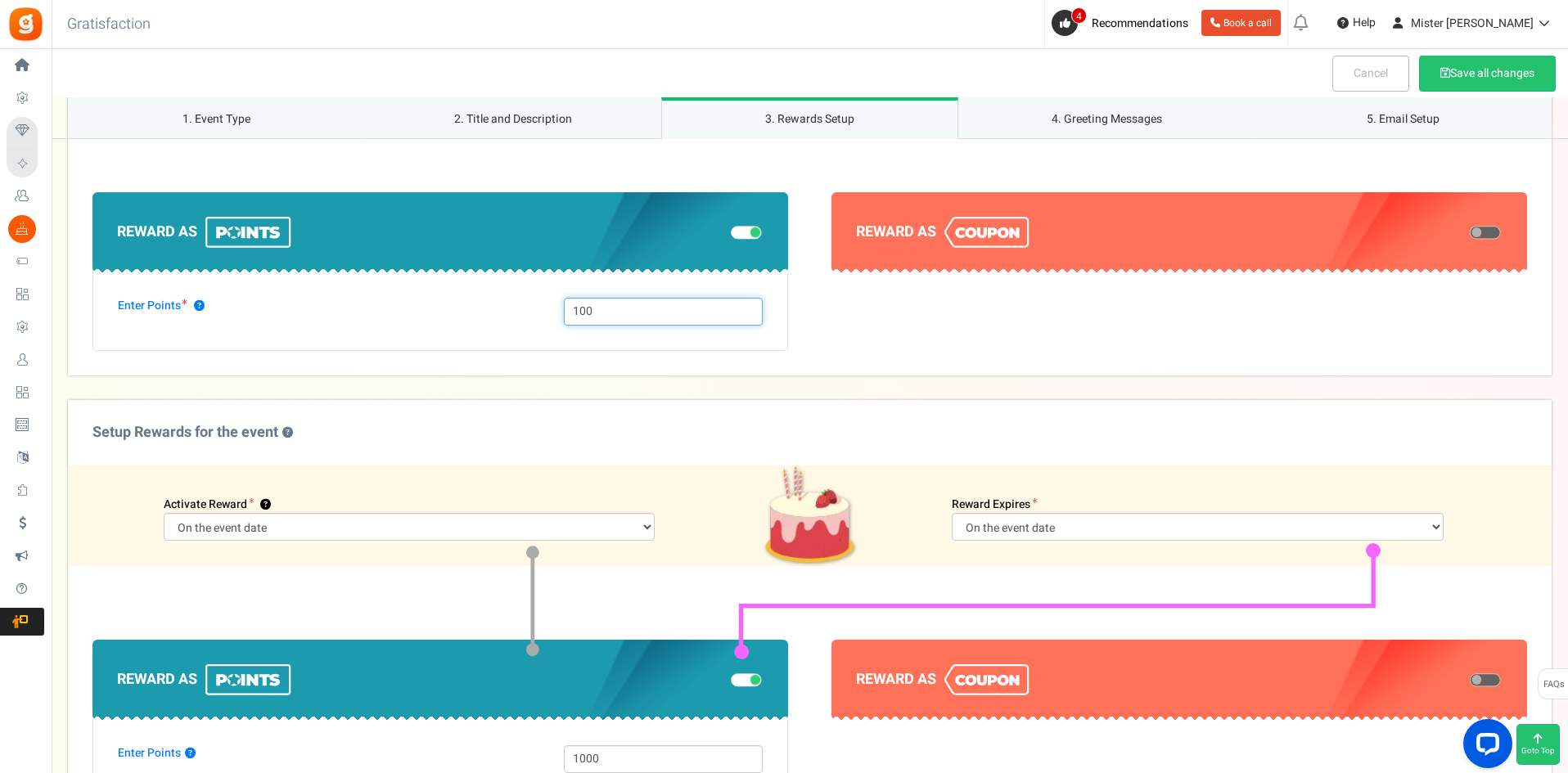
type input "100"
click at [742, 233] on span at bounding box center [746, 233] width 32 height 13
click at [731, 233] on input "checkbox" at bounding box center [731, 233] width 0 height 8
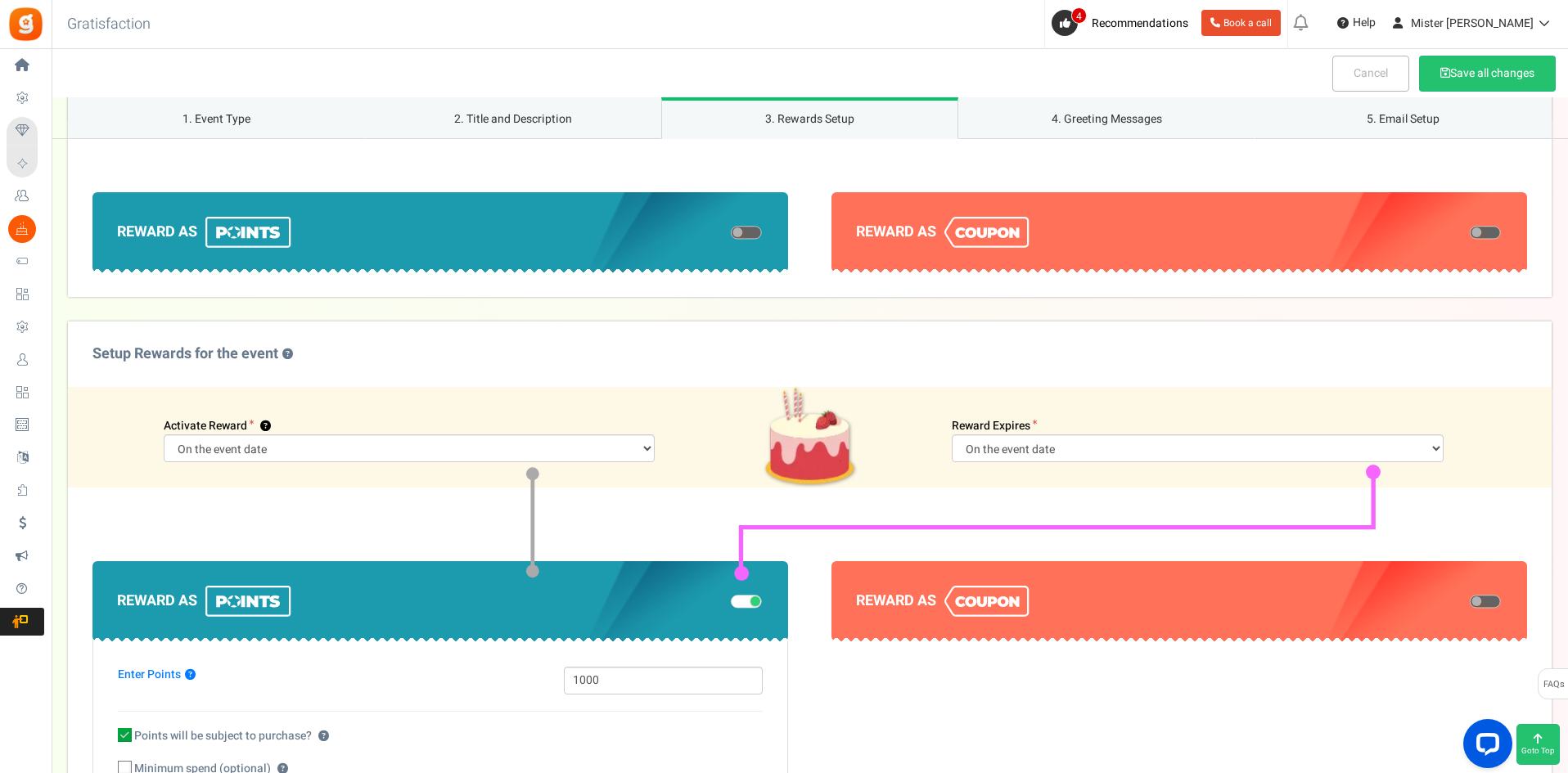
click at [1493, 229] on span at bounding box center [1485, 233] width 32 height 13
click at [1470, 229] on input "checkbox" at bounding box center [1470, 233] width 0 height 8
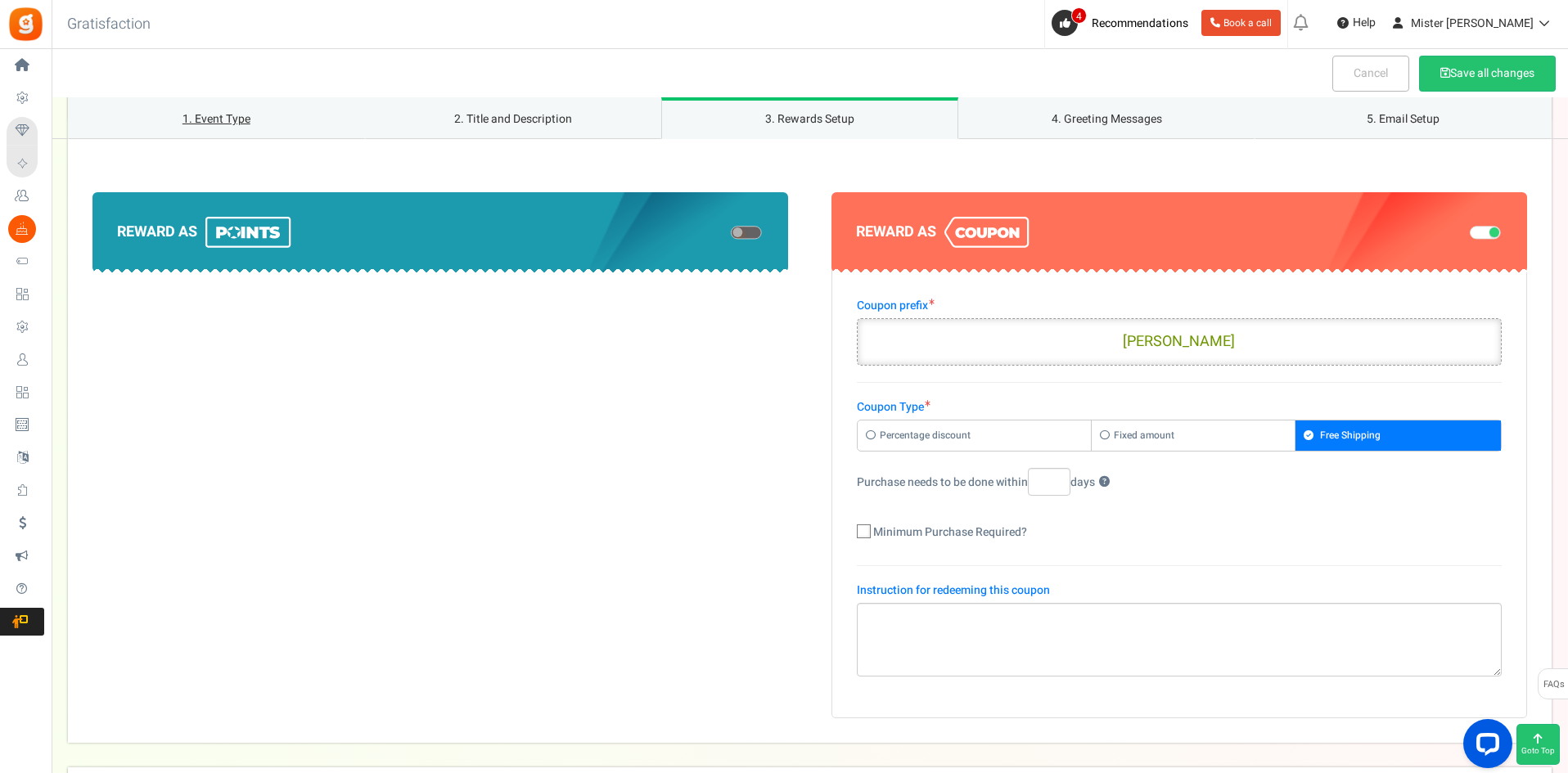
click at [212, 129] on link "1. Event Type" at bounding box center [216, 118] width 297 height 41
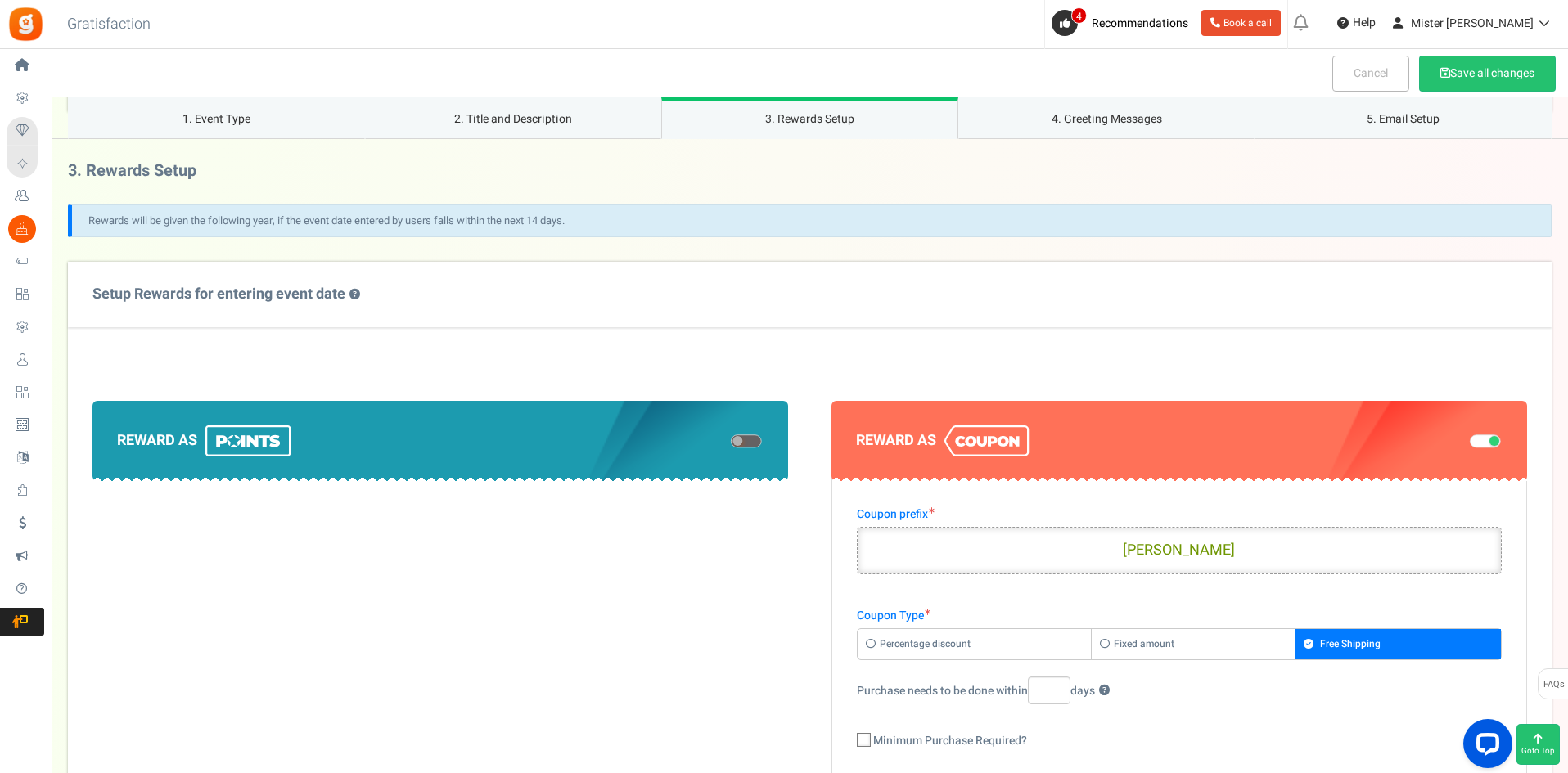
scroll to position [681, 0]
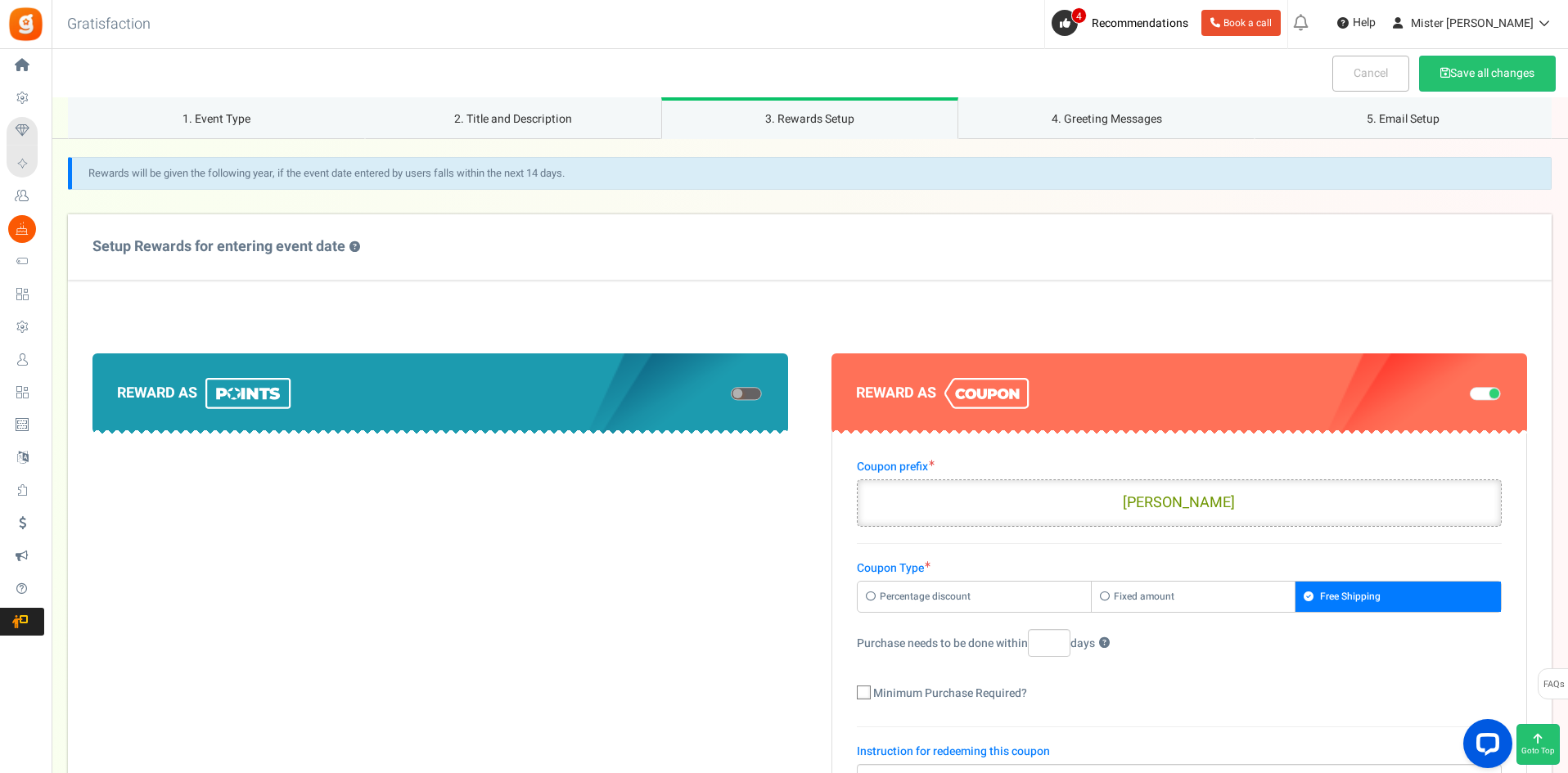
click at [763, 396] on div at bounding box center [743, 392] width 41 height 17
click at [750, 391] on span at bounding box center [746, 394] width 32 height 13
click at [731, 391] on input "checkbox" at bounding box center [731, 394] width 0 height 8
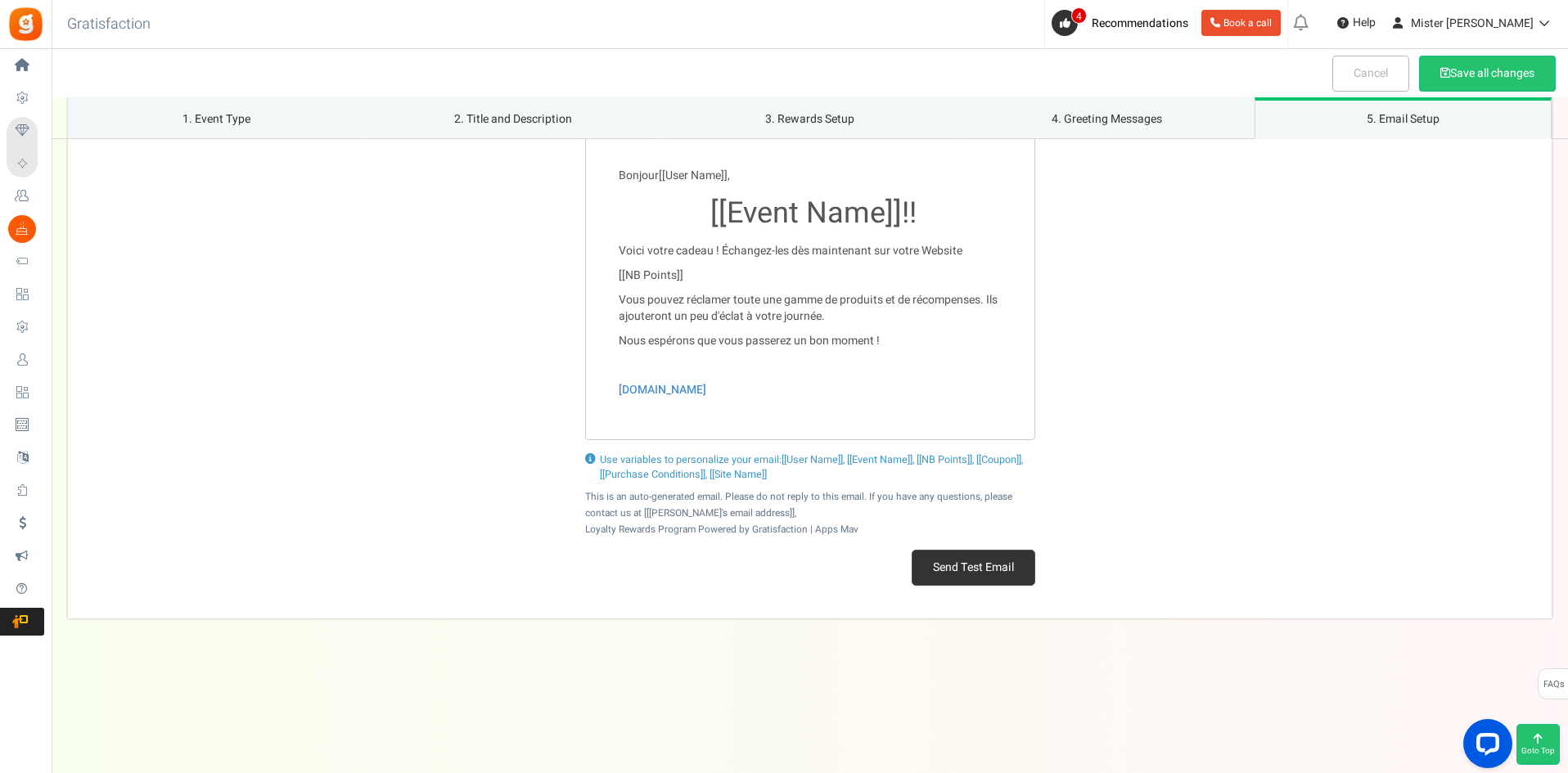
scroll to position [2511, 0]
click at [1480, 70] on button "Save all changes" at bounding box center [1487, 74] width 137 height 36
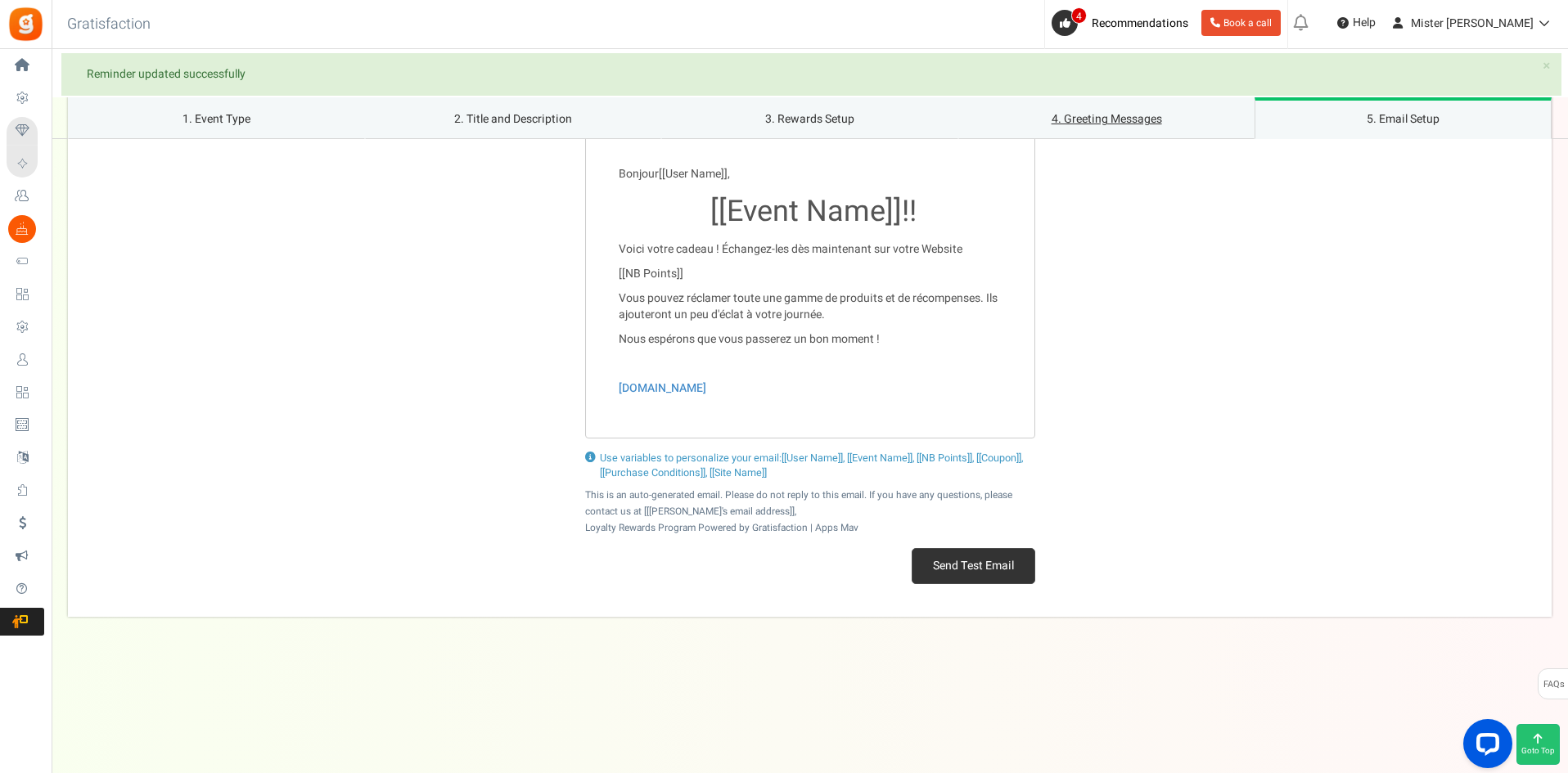
click at [1141, 124] on link "4. Greeting Messages" at bounding box center [1106, 118] width 297 height 41
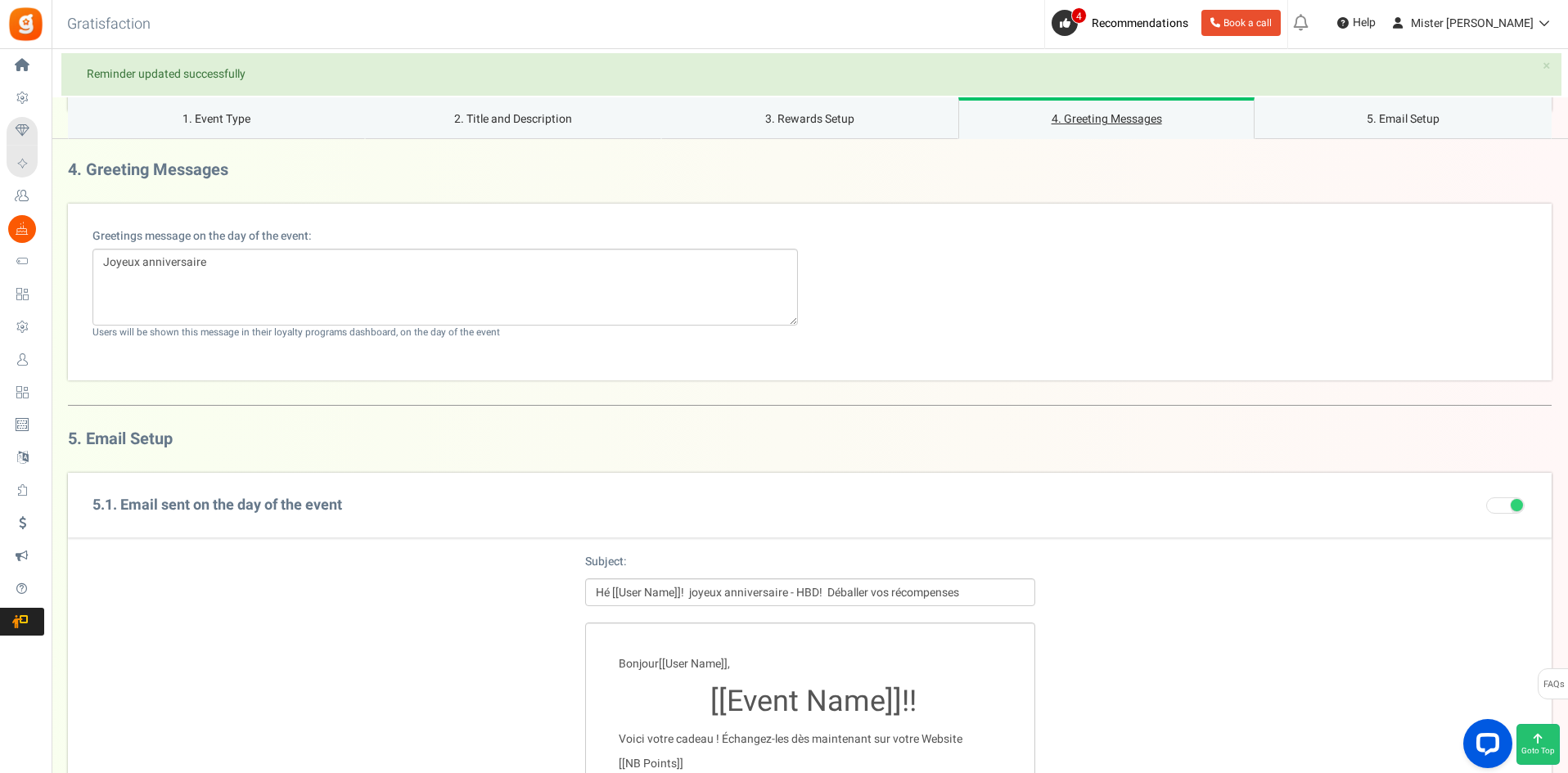
scroll to position [2018, 0]
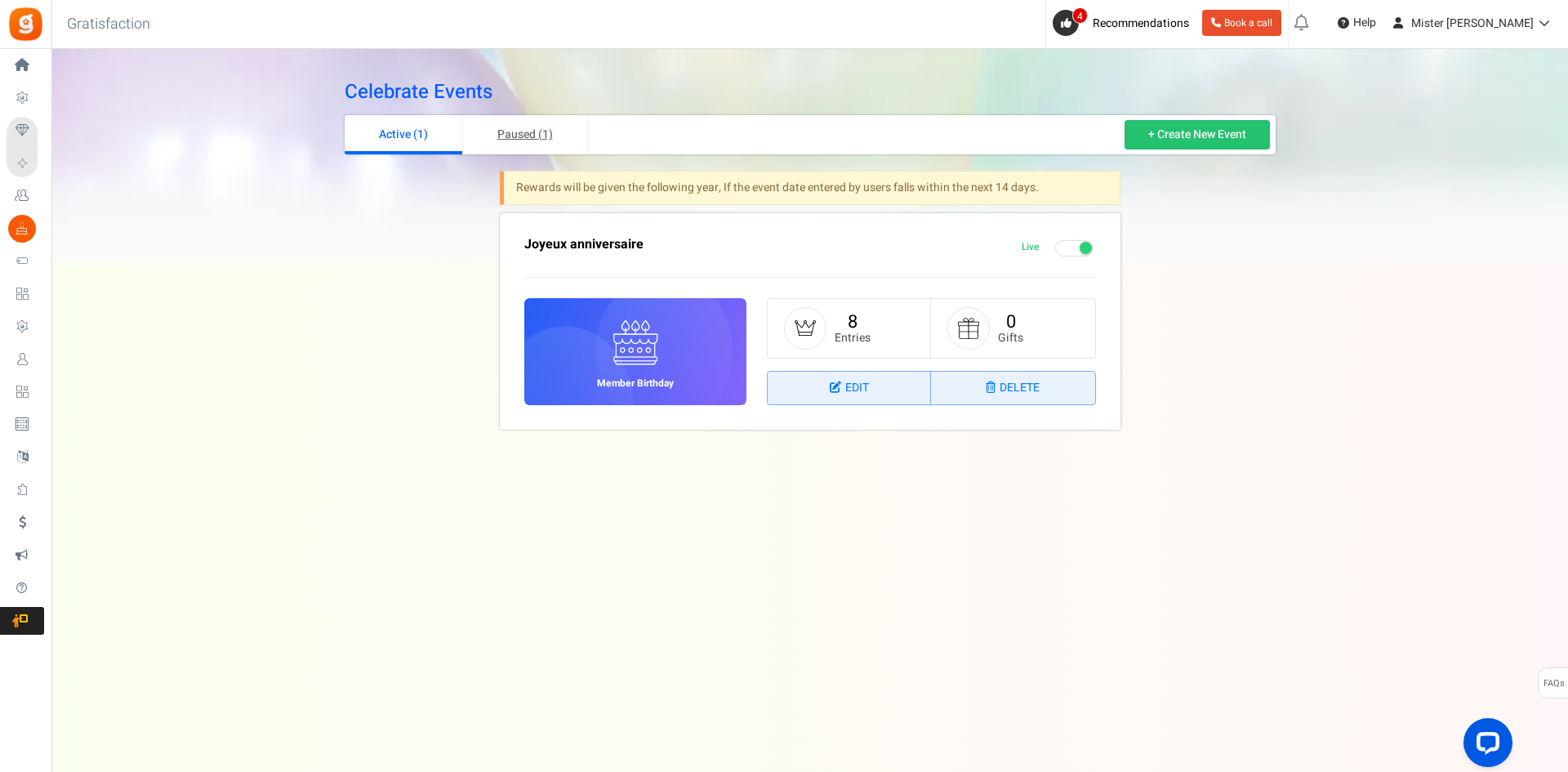
click at [507, 134] on link "Paused (1)" at bounding box center [525, 135] width 125 height 40
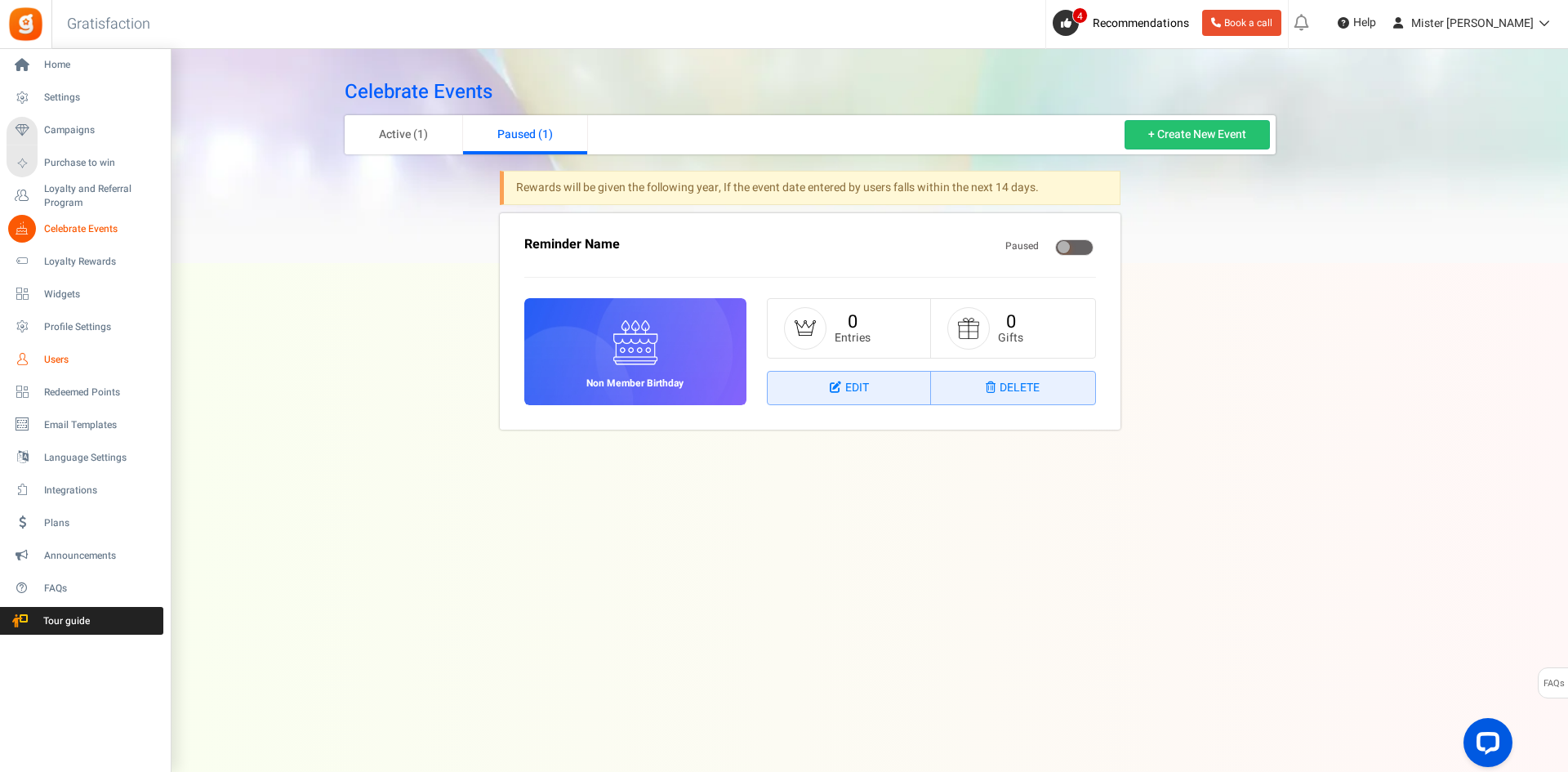
click at [41, 365] on link "Users" at bounding box center [84, 359] width 157 height 28
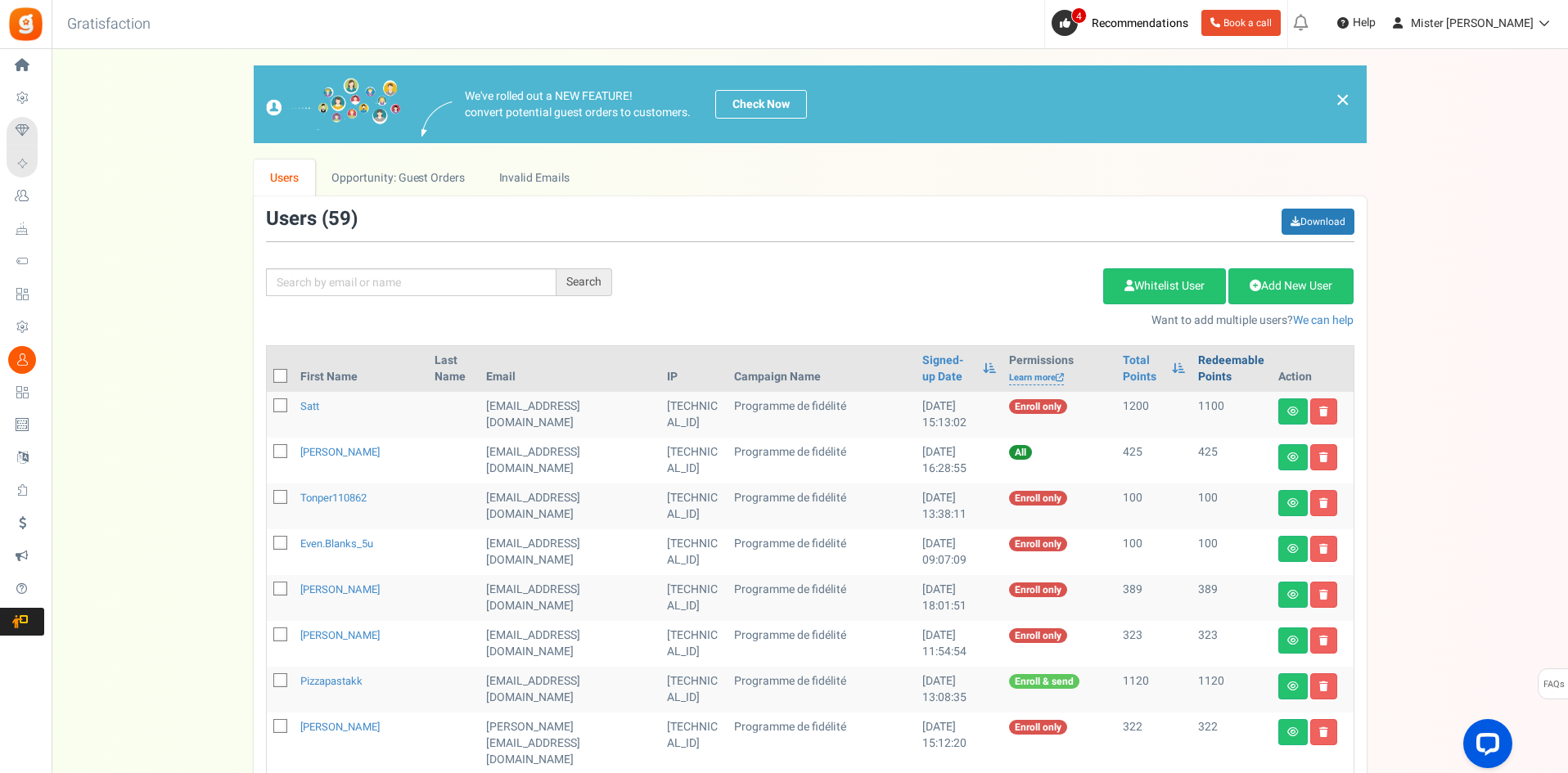
click at [1233, 364] on link "Redeemable Points" at bounding box center [1231, 369] width 67 height 32
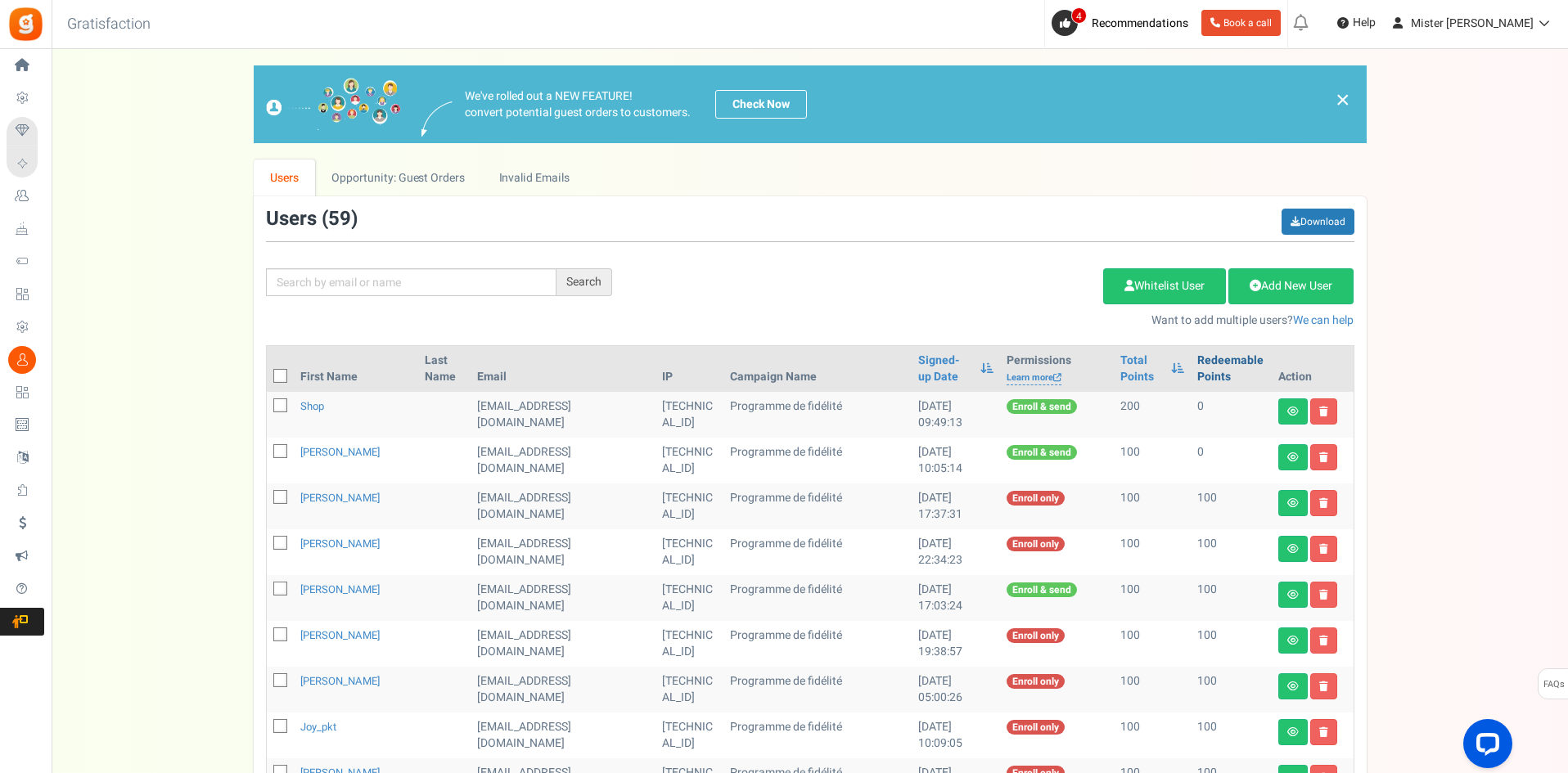
click at [1233, 364] on link "Redeemable Points" at bounding box center [1230, 369] width 68 height 32
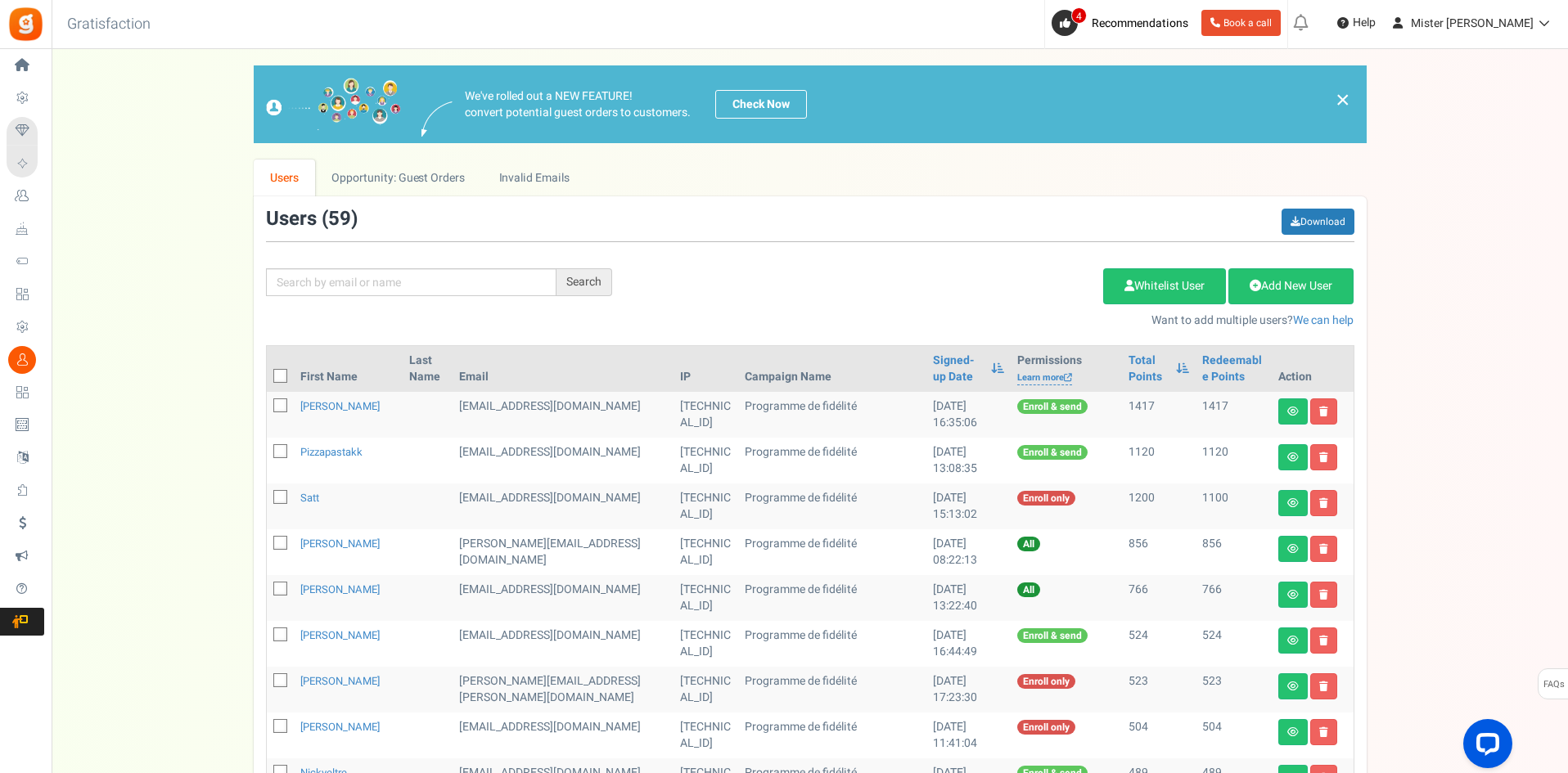
click at [343, 375] on th "First Name" at bounding box center [348, 369] width 110 height 46
click at [933, 369] on link "Signed-up Date" at bounding box center [957, 369] width 50 height 32
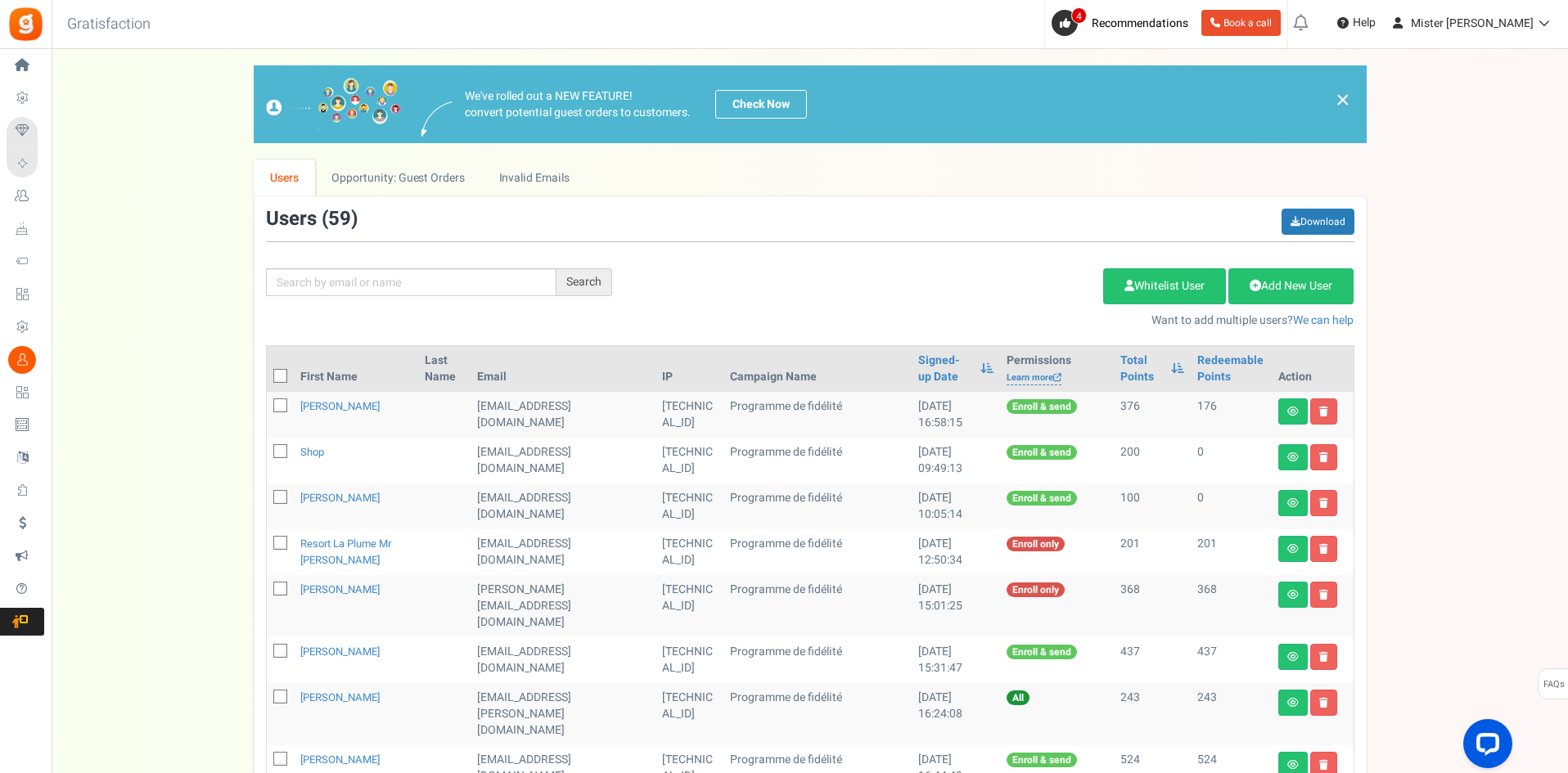
click at [302, 382] on th "First Name" at bounding box center [356, 369] width 124 height 46
click at [320, 376] on th "First Name" at bounding box center [356, 369] width 124 height 46
click at [349, 361] on th "First Name" at bounding box center [356, 369] width 124 height 46
click at [560, 380] on th "Email" at bounding box center [563, 369] width 185 height 46
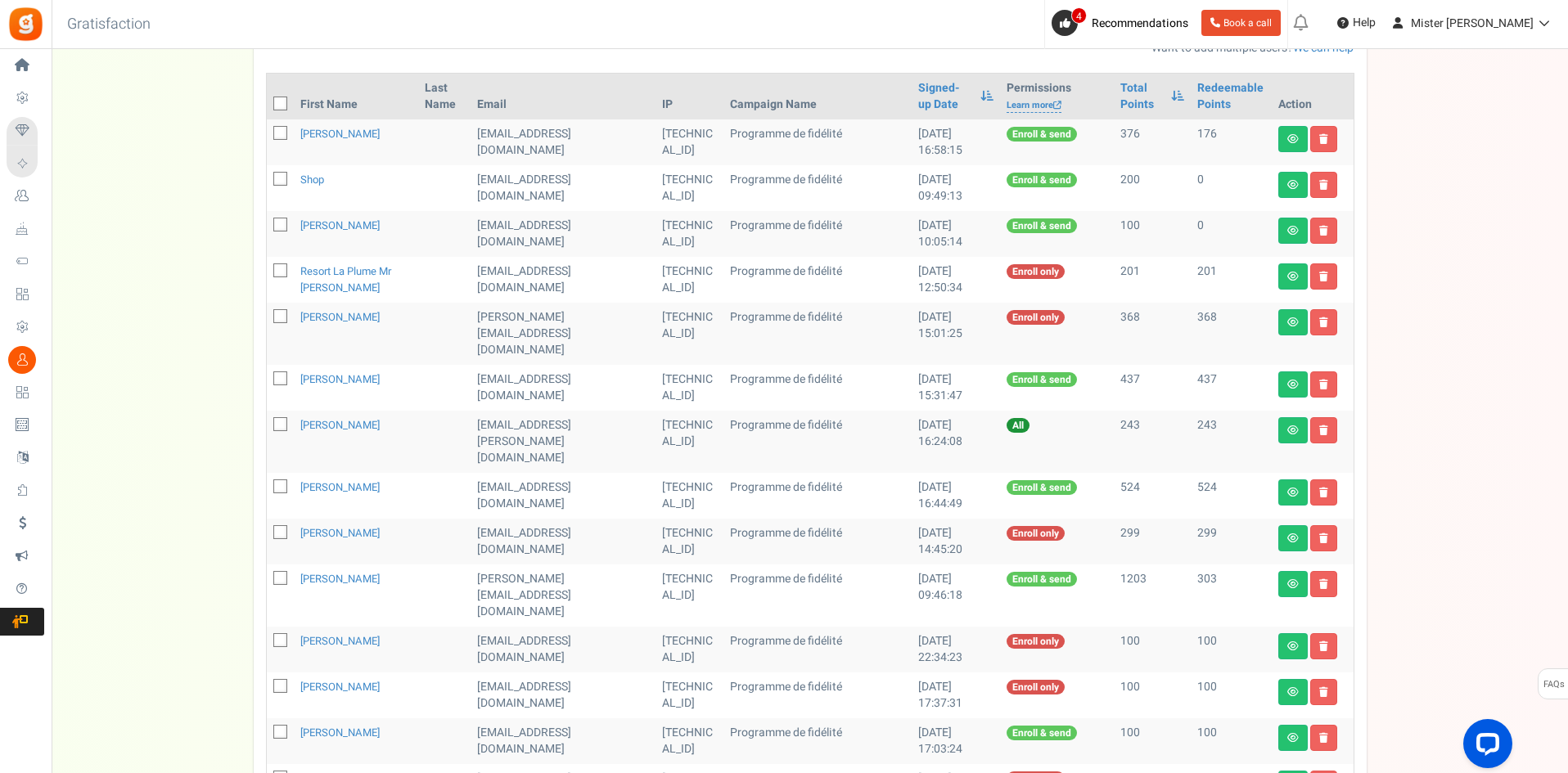
scroll to position [137, 0]
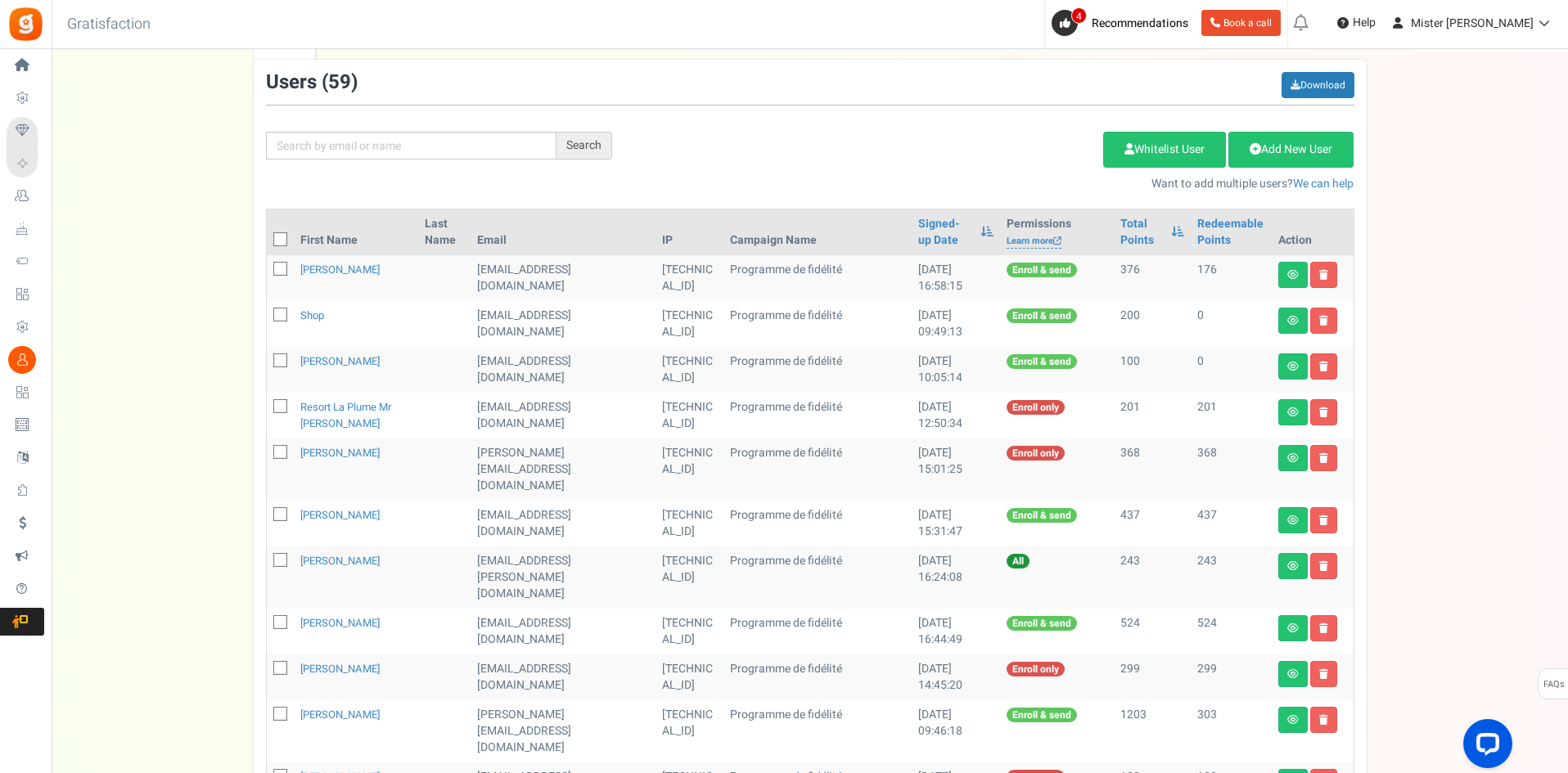
click at [279, 318] on icon at bounding box center [281, 316] width 11 height 11
click at [267, 318] on input "checkbox" at bounding box center [262, 316] width 11 height 11
checkbox input "true"
click at [1322, 322] on icon at bounding box center [1323, 320] width 9 height 10
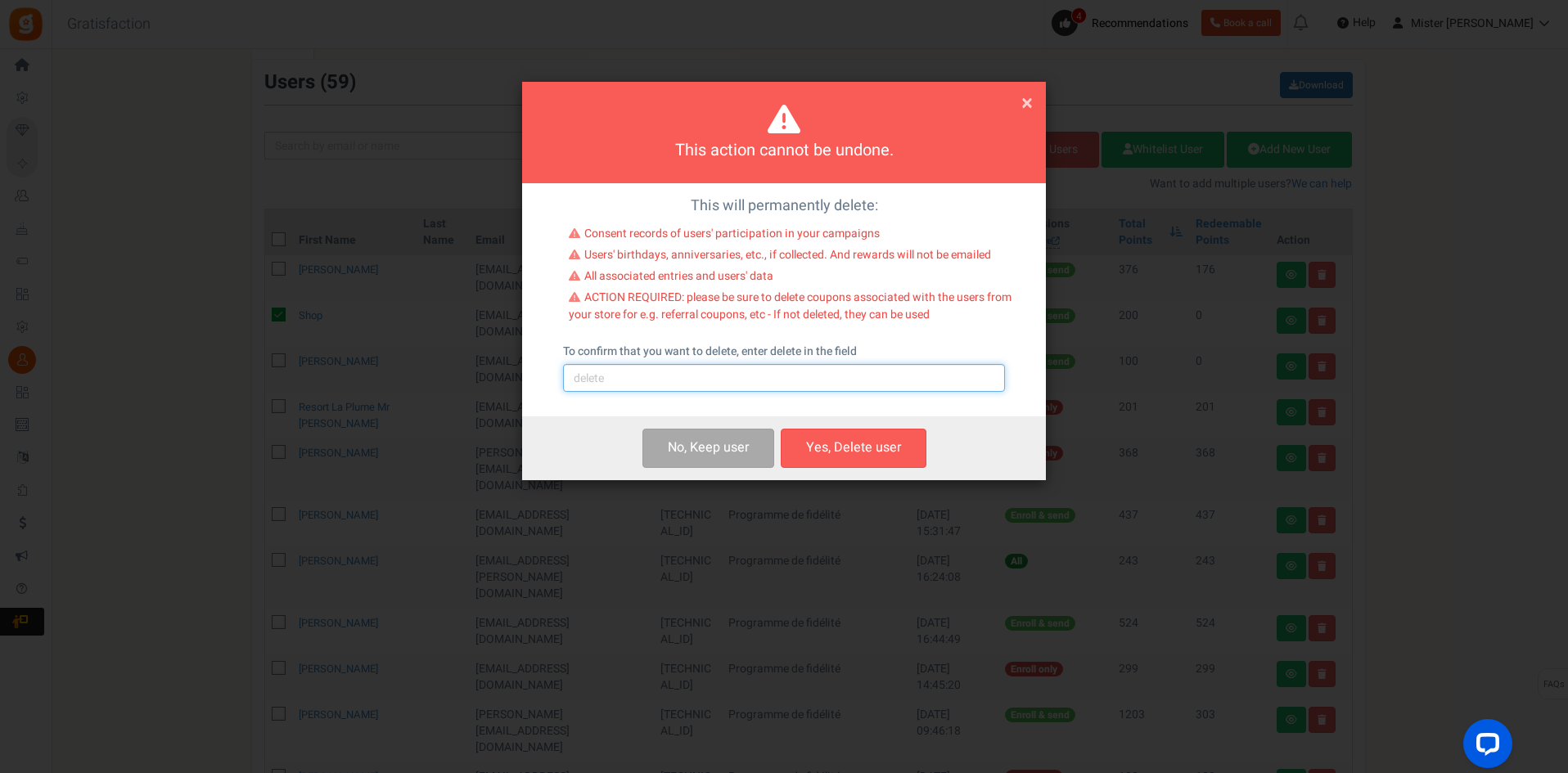
click at [662, 382] on input "text" at bounding box center [783, 378] width 442 height 28
type input "delete"
click at [841, 442] on button "Yes, Delete user" at bounding box center [853, 447] width 146 height 39
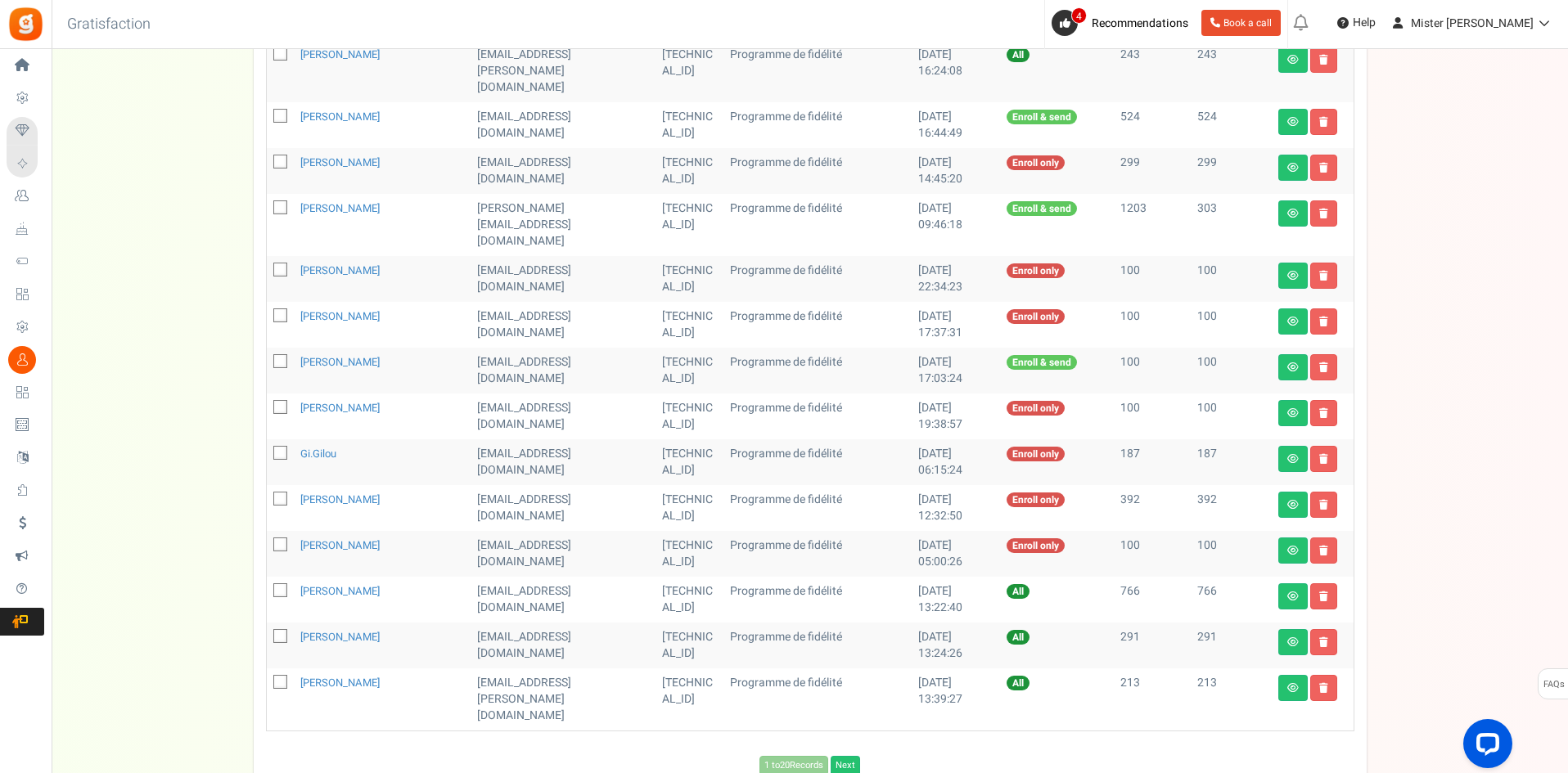
scroll to position [645, 0]
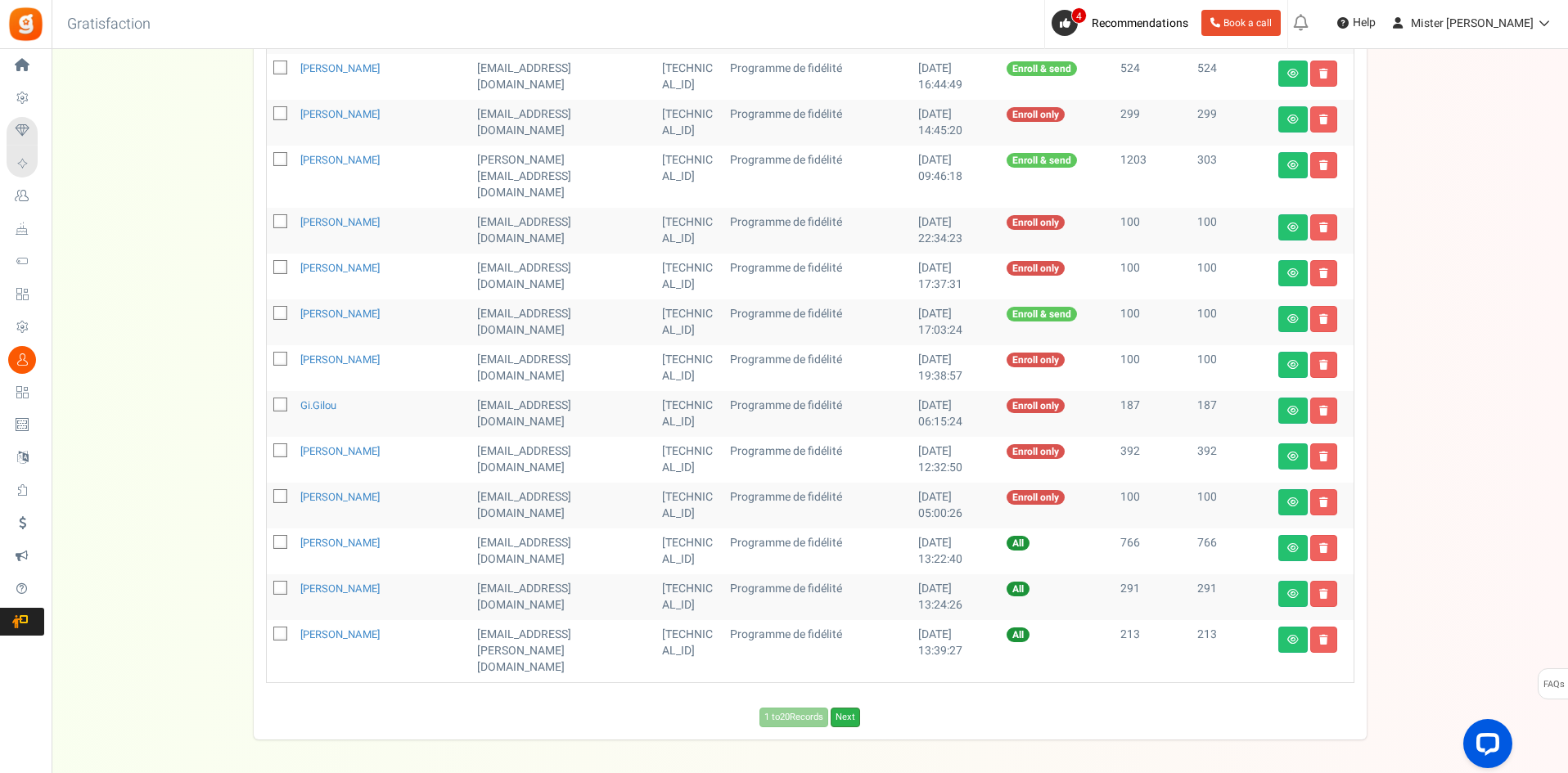
click at [847, 707] on link "Next" at bounding box center [845, 717] width 30 height 20
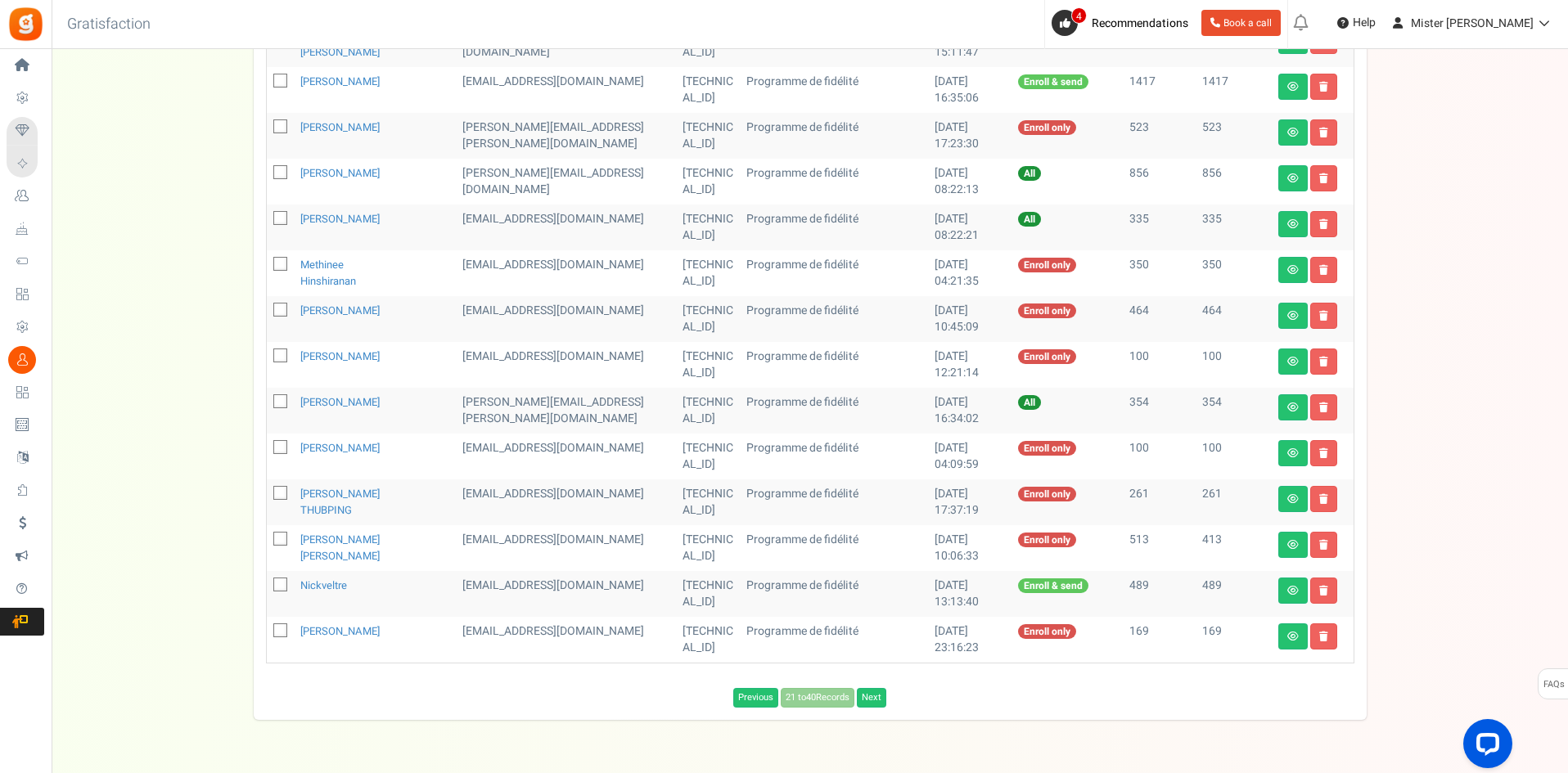
scroll to position [691, 0]
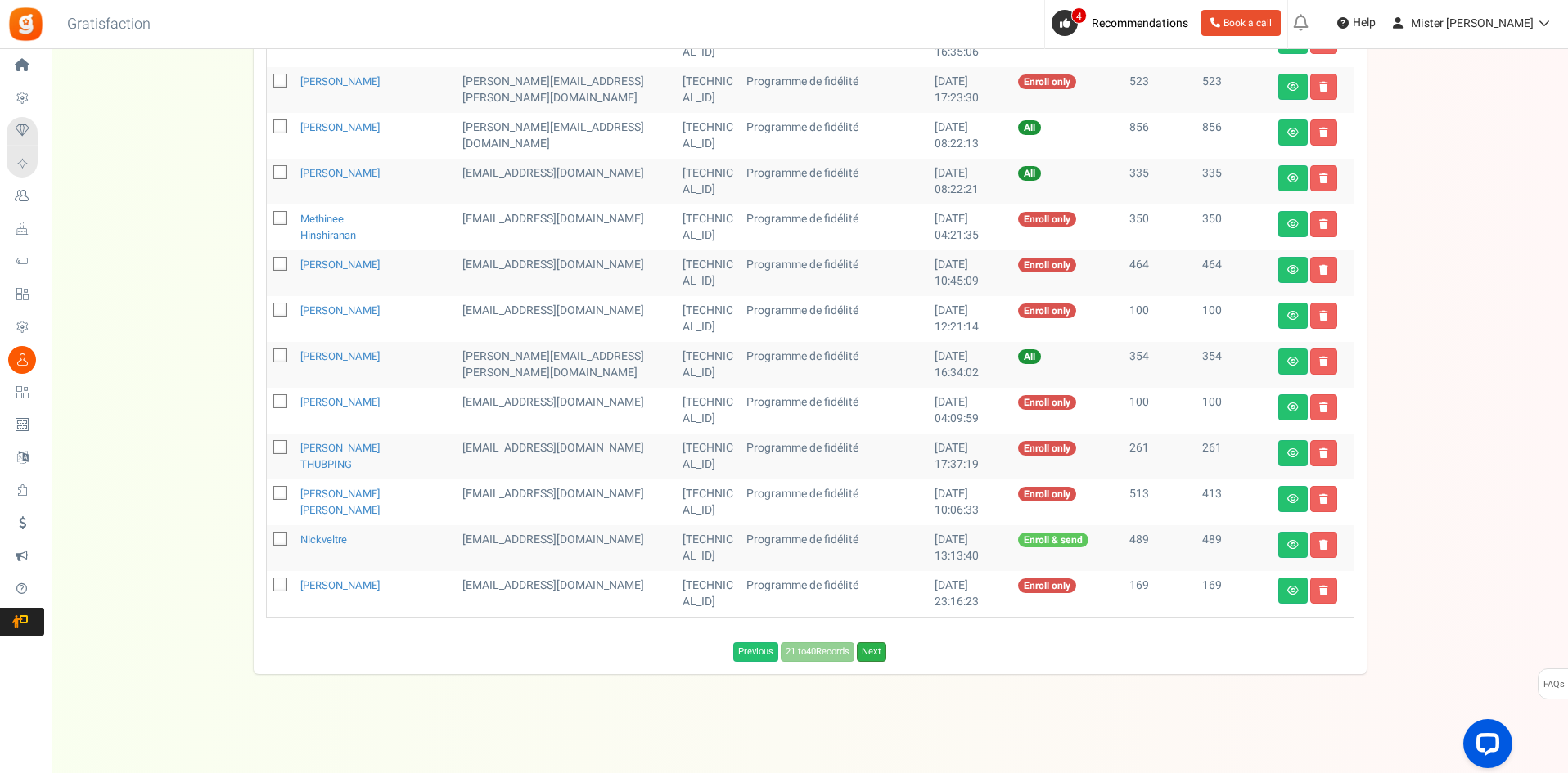
click at [871, 652] on link "Next" at bounding box center [871, 652] width 30 height 20
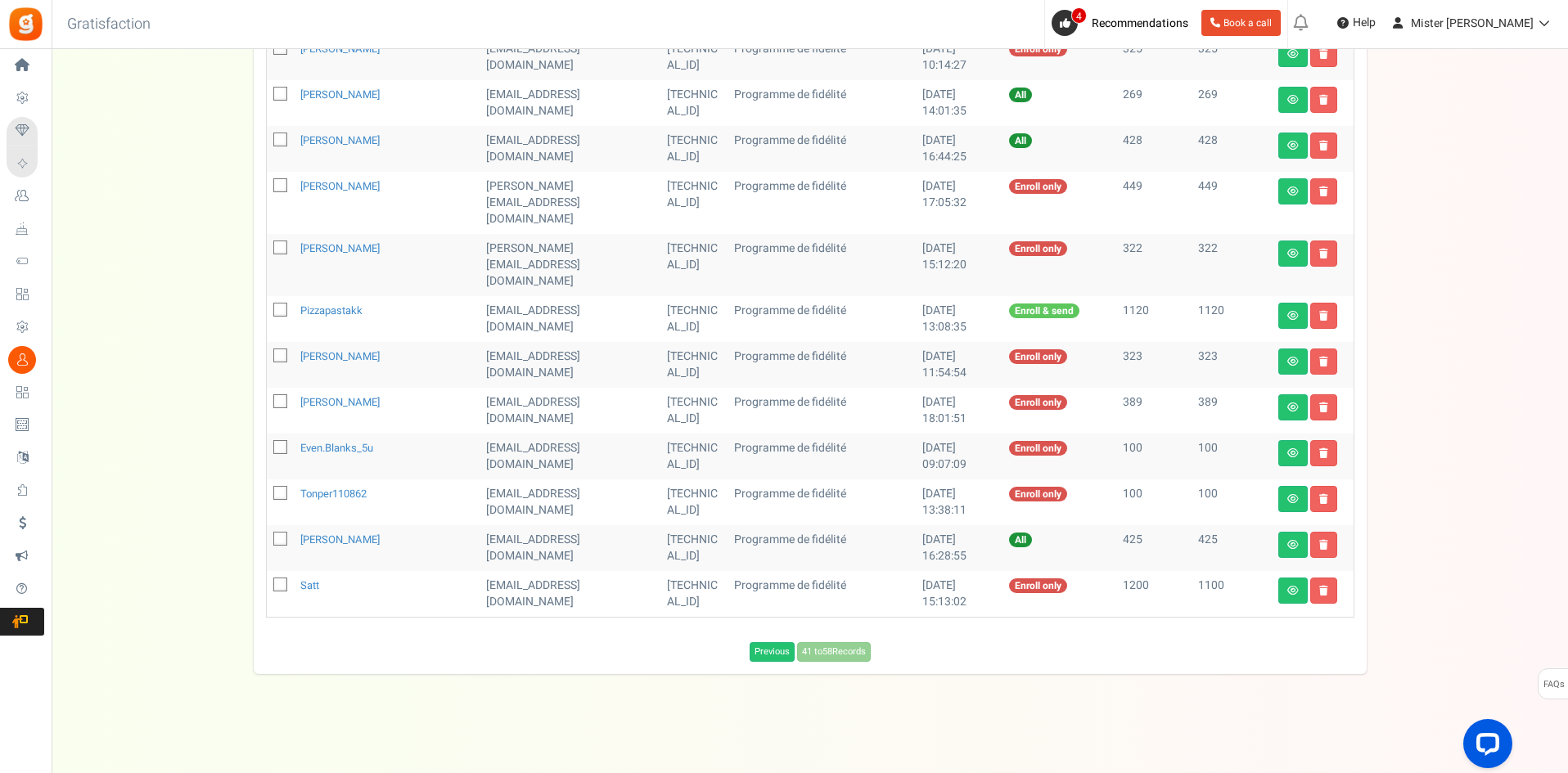
scroll to position [599, 0]
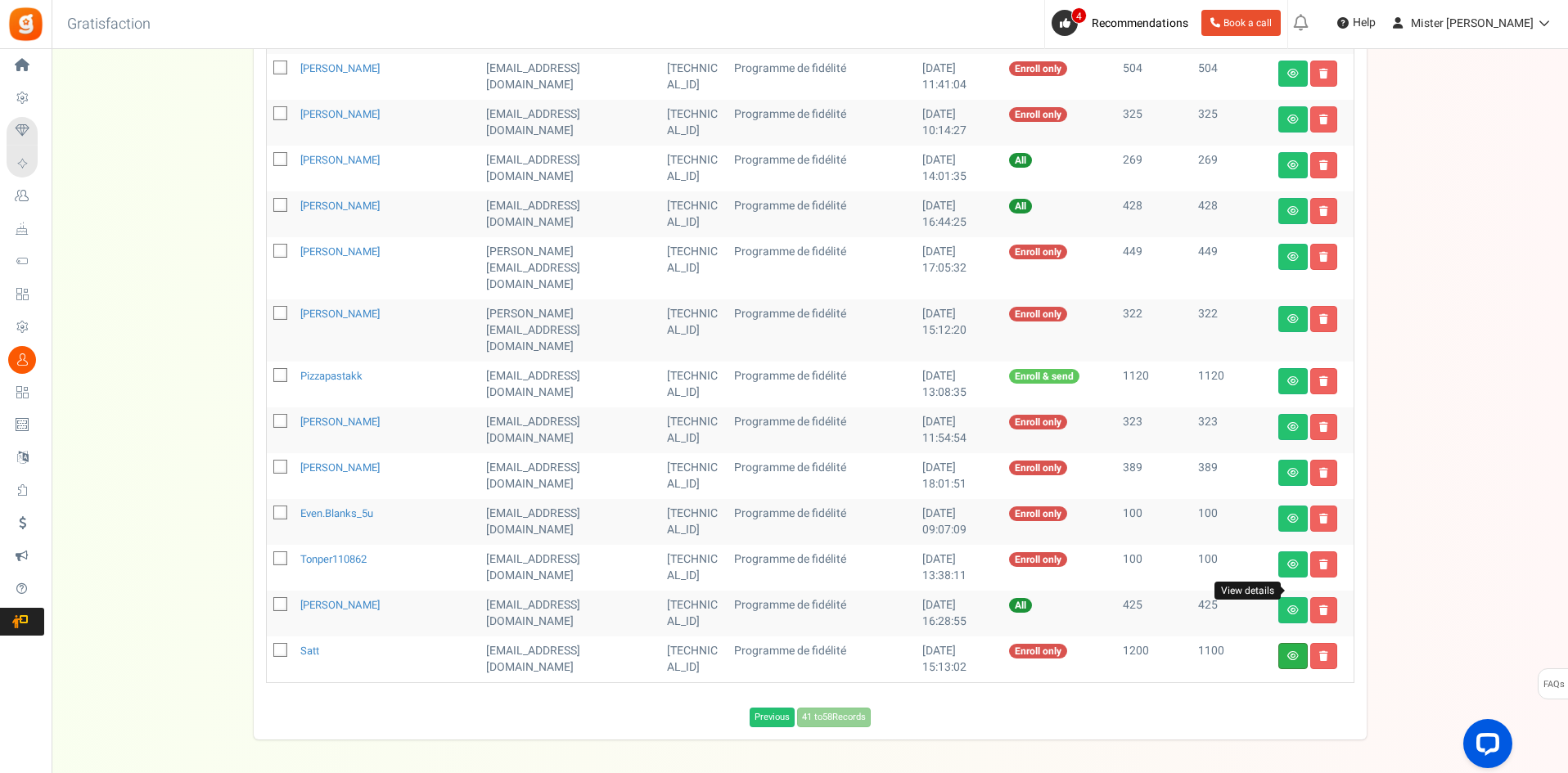
click at [1292, 652] on icon at bounding box center [1293, 656] width 12 height 10
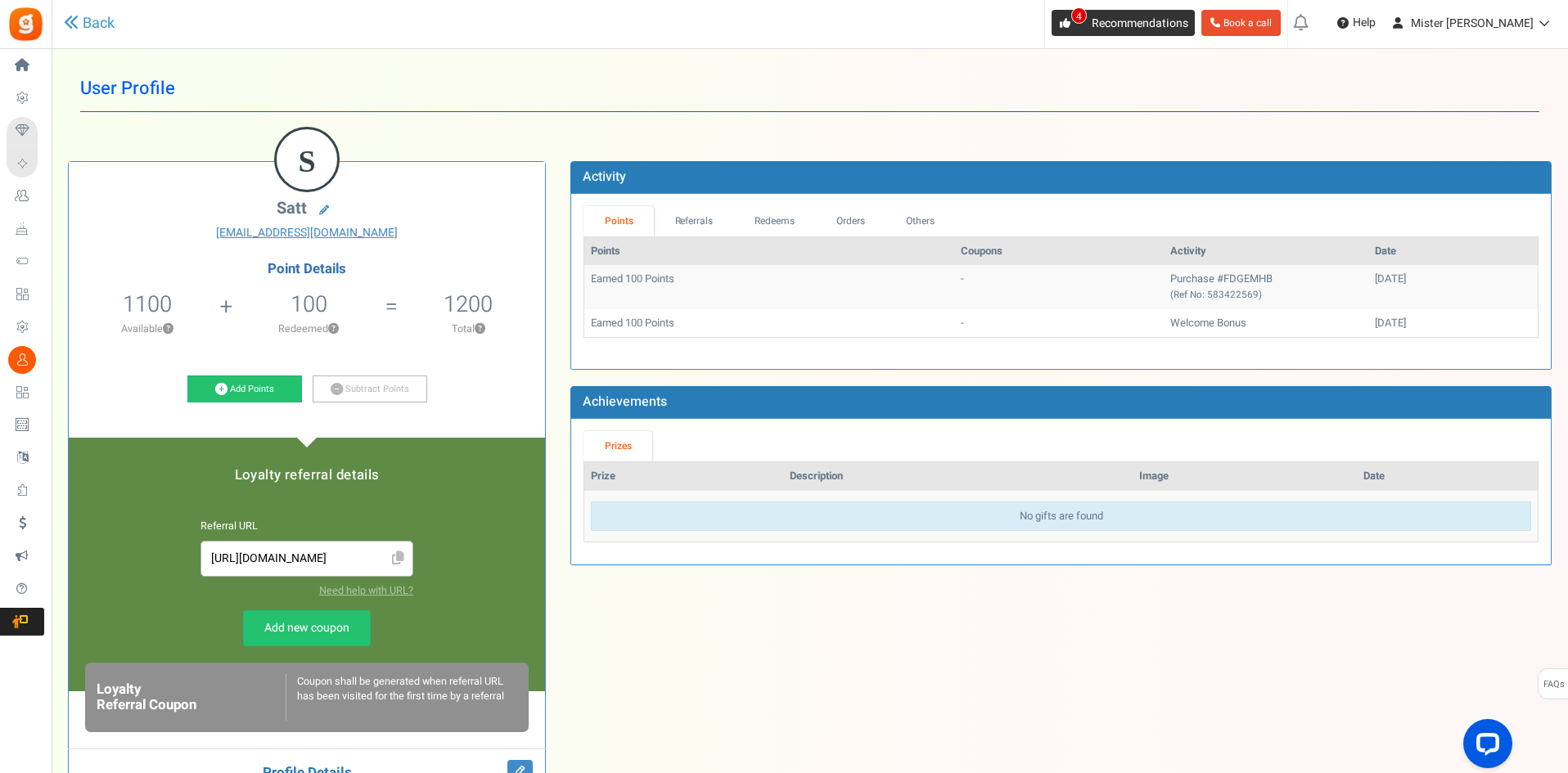
click at [1086, 22] on span "4" at bounding box center [1078, 15] width 15 height 16
